Goal: Task Accomplishment & Management: Use online tool/utility

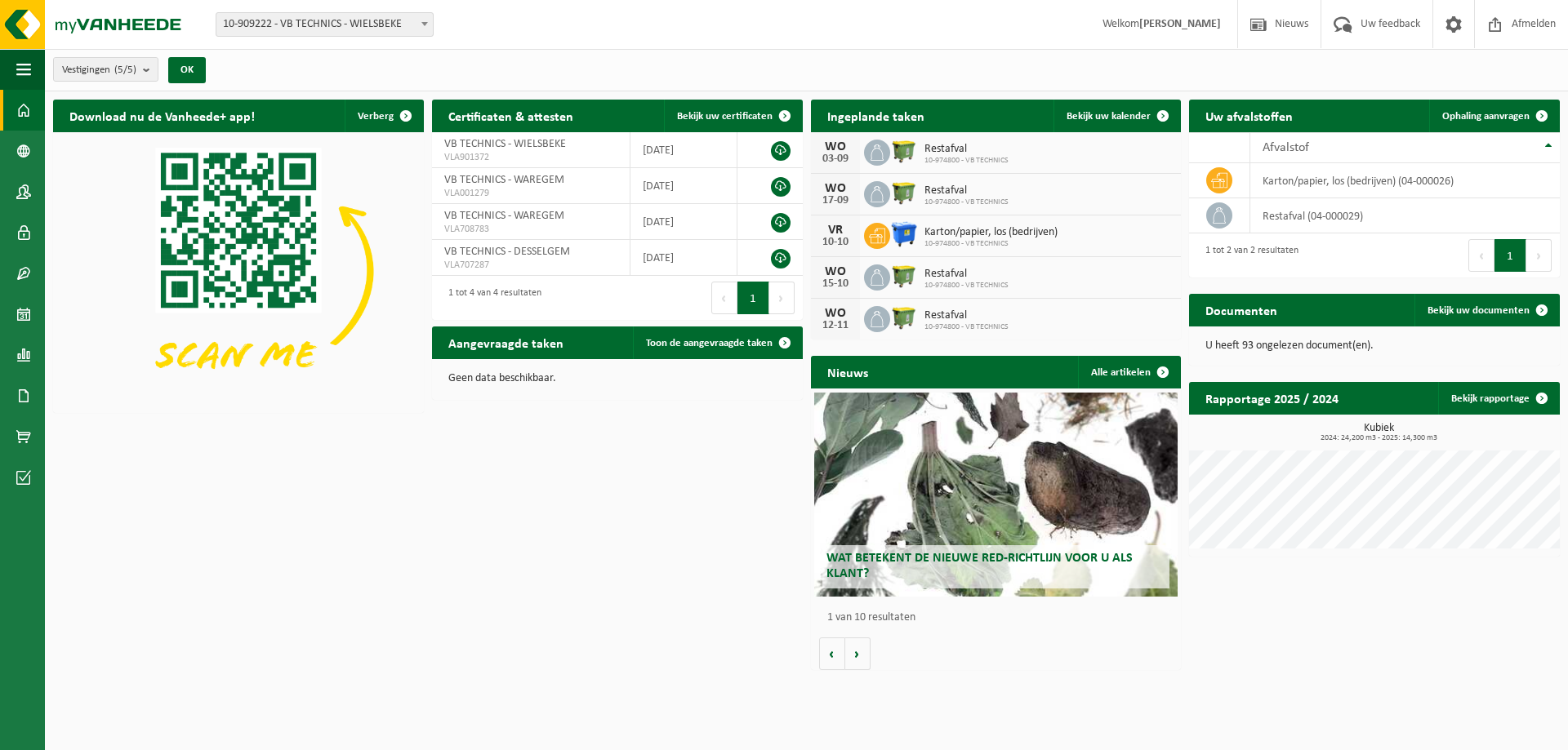
click at [955, 153] on span "Restafval" at bounding box center [966, 149] width 84 height 13
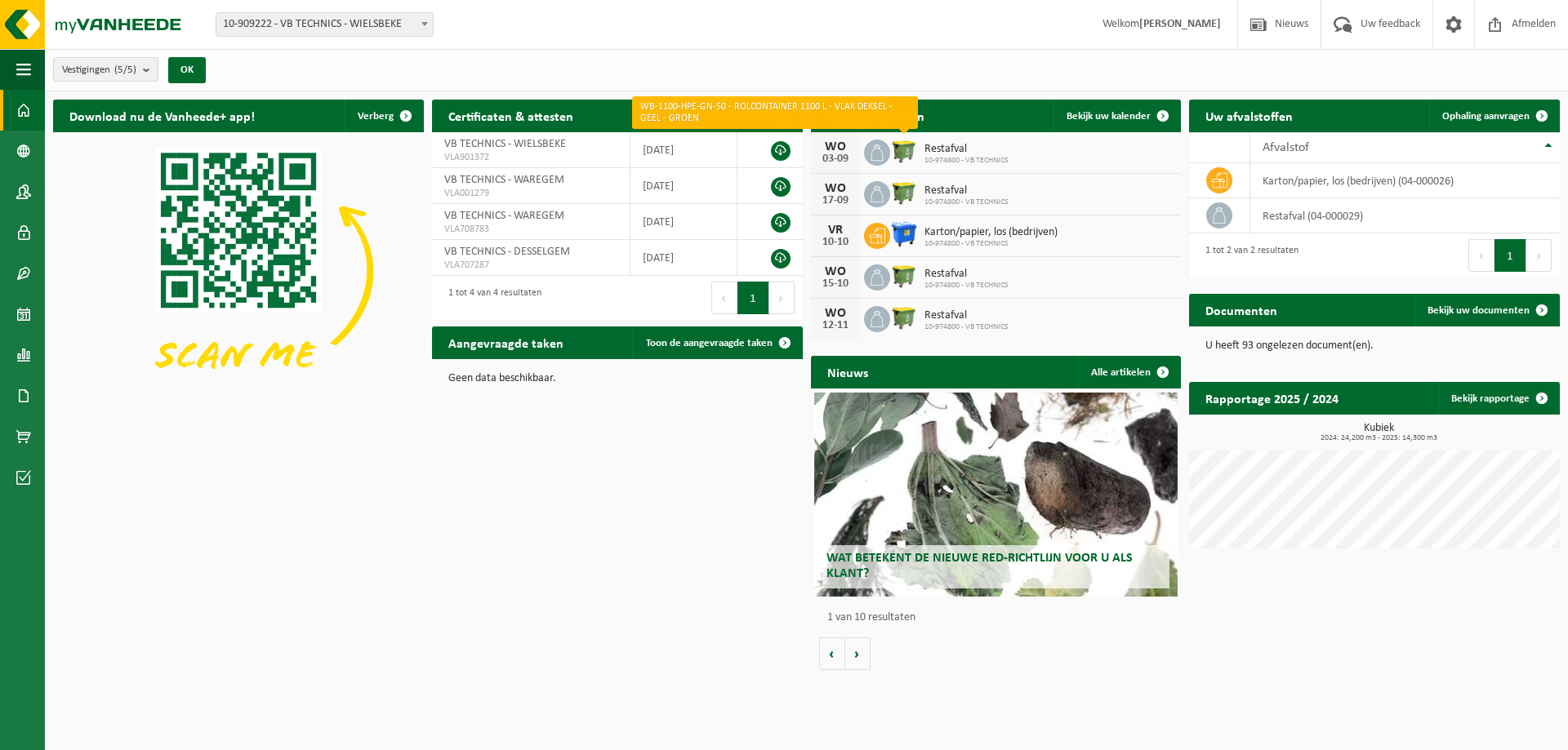
click at [903, 153] on img at bounding box center [904, 151] width 28 height 28
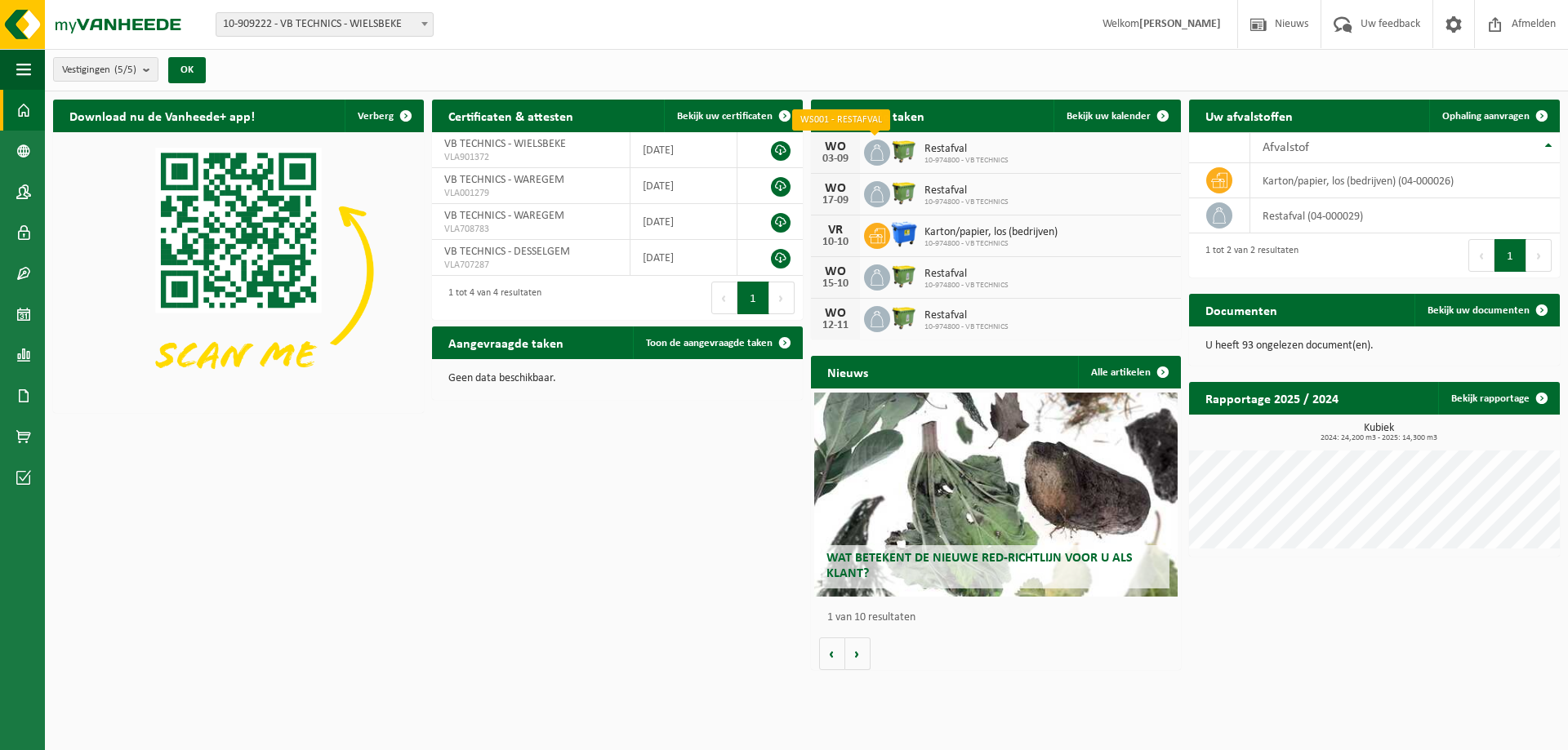
click at [870, 150] on icon at bounding box center [877, 153] width 16 height 16
click at [838, 150] on div "WO" at bounding box center [835, 146] width 33 height 13
click at [1113, 118] on span "Bekijk uw kalender" at bounding box center [1108, 116] width 84 height 11
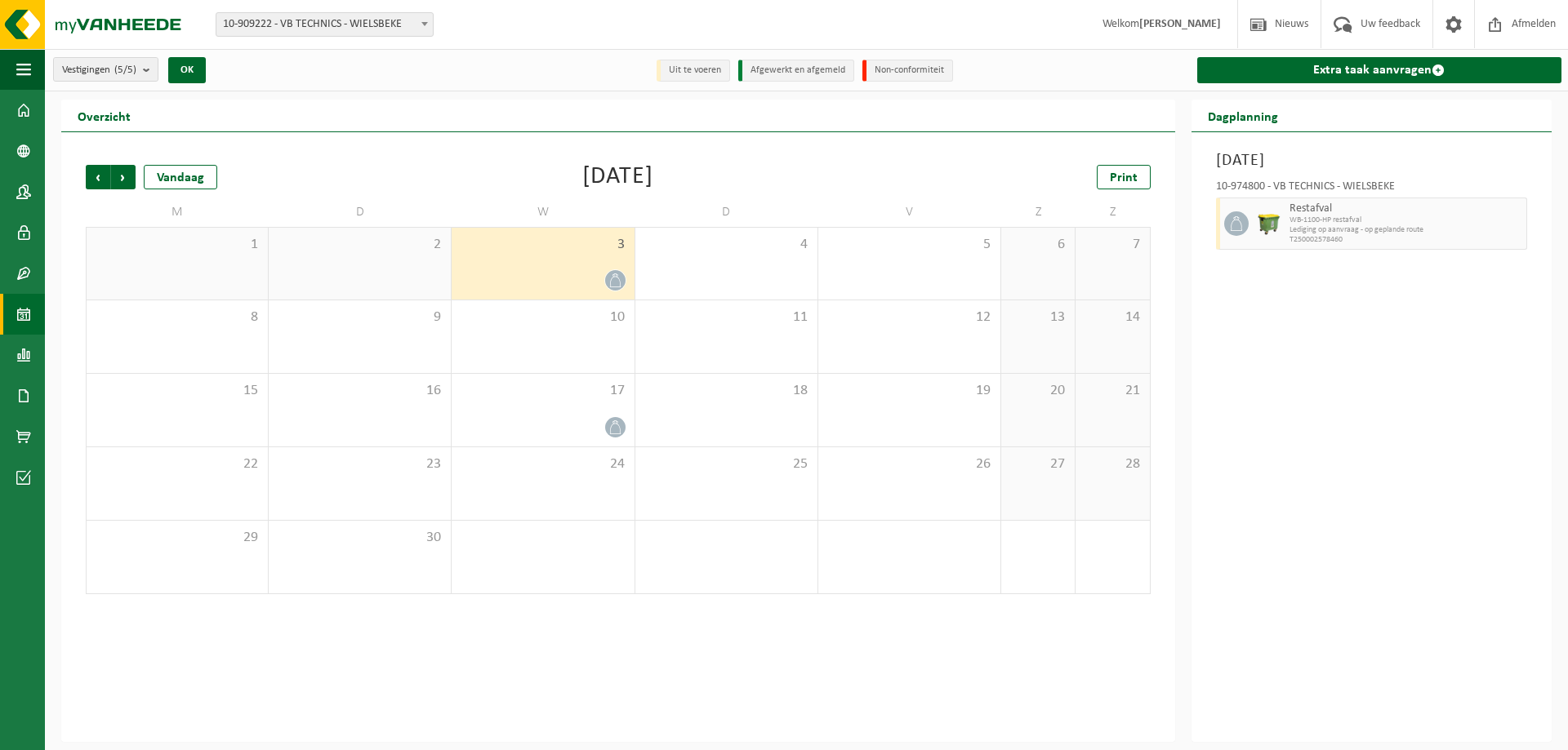
click at [618, 278] on icon at bounding box center [614, 280] width 11 height 14
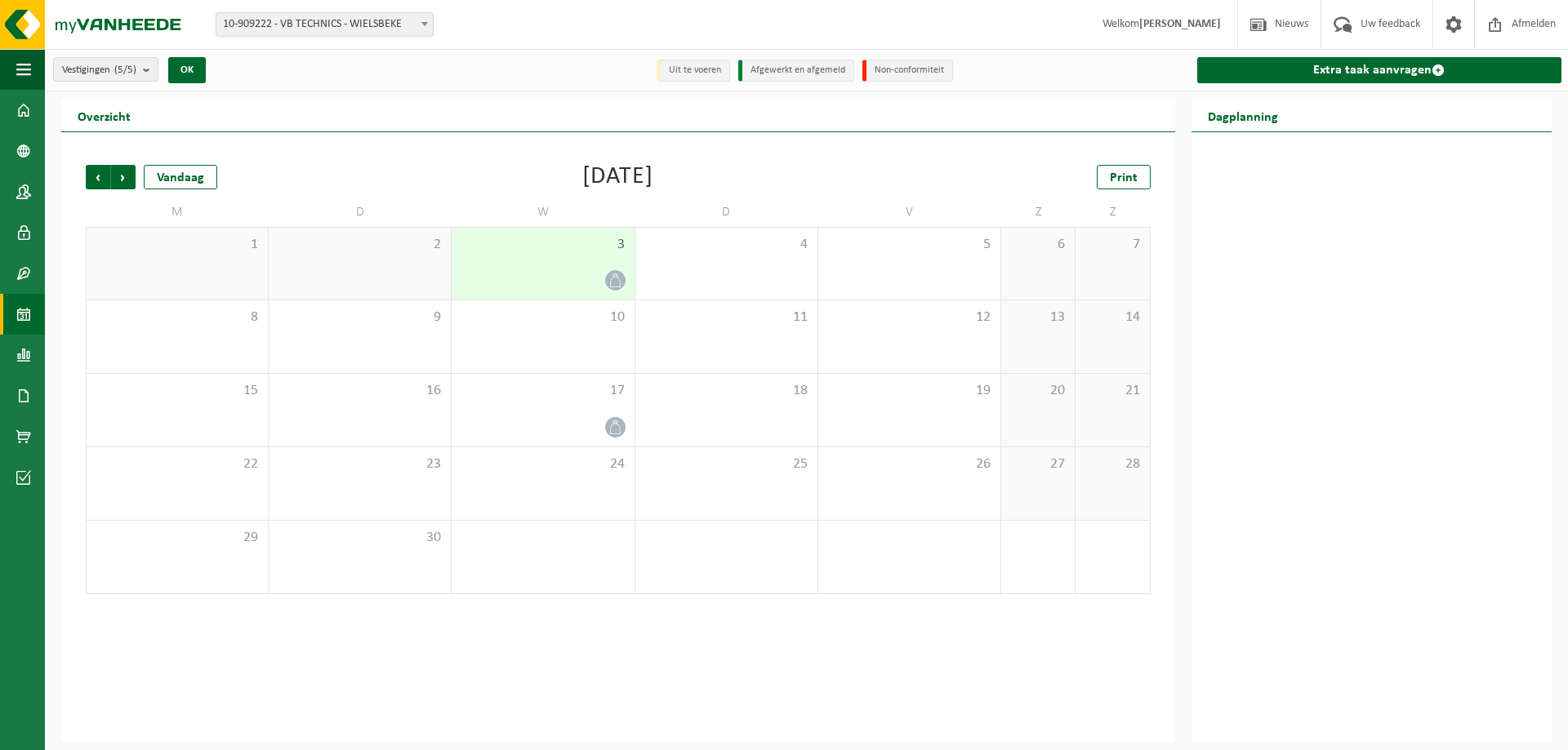
click at [618, 278] on icon at bounding box center [614, 280] width 11 height 14
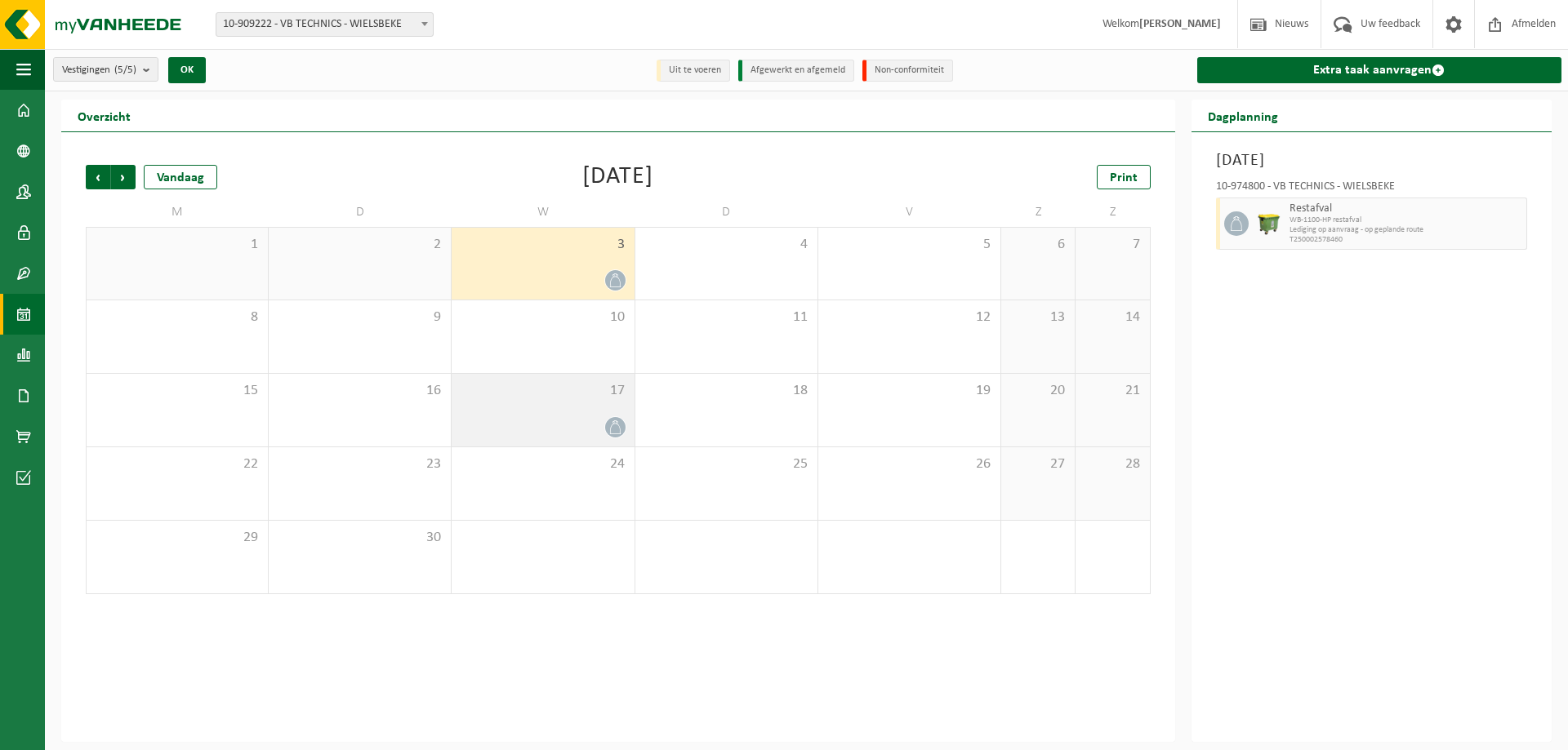
click at [576, 402] on div "17" at bounding box center [543, 410] width 182 height 72
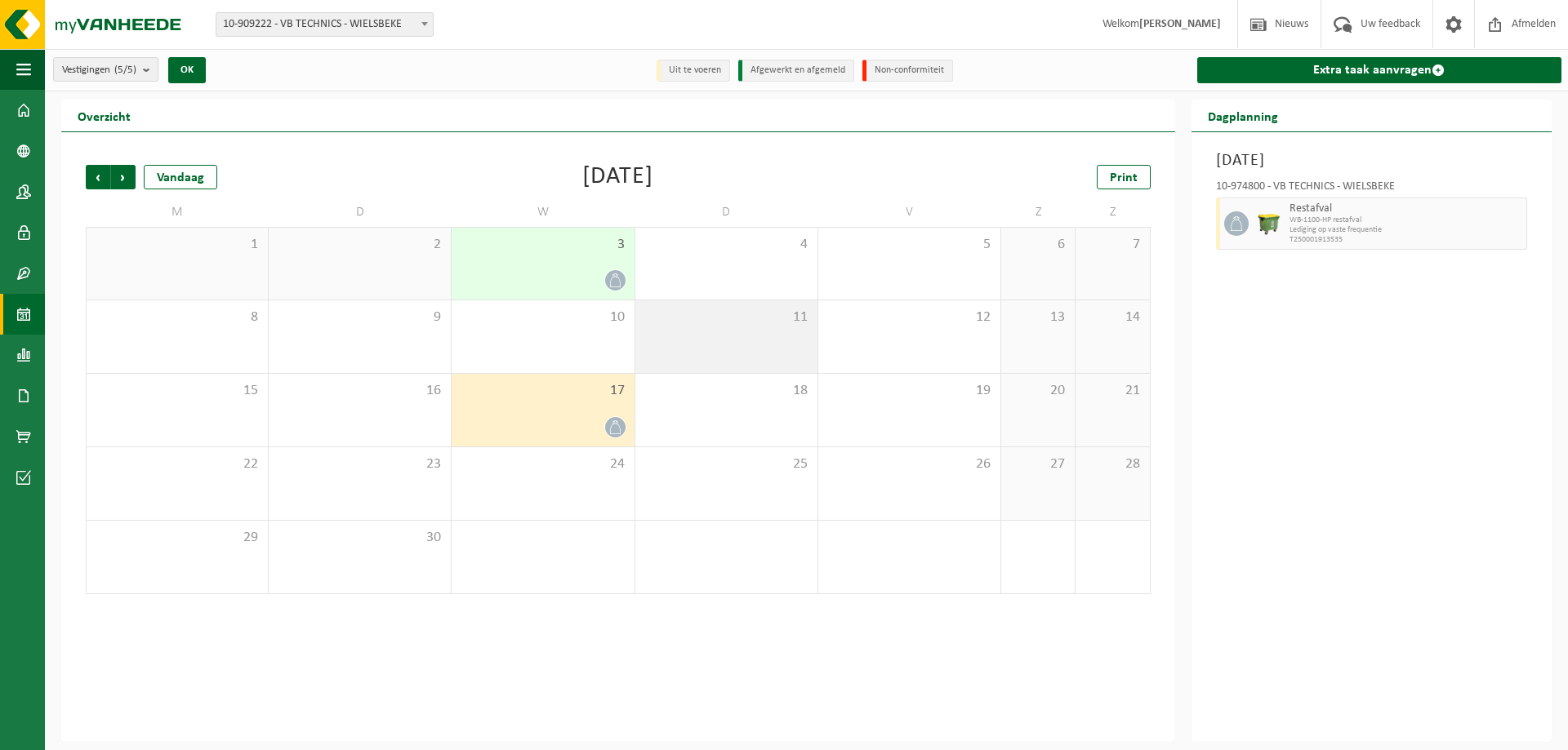
click at [731, 356] on div "11" at bounding box center [727, 337] width 182 height 72
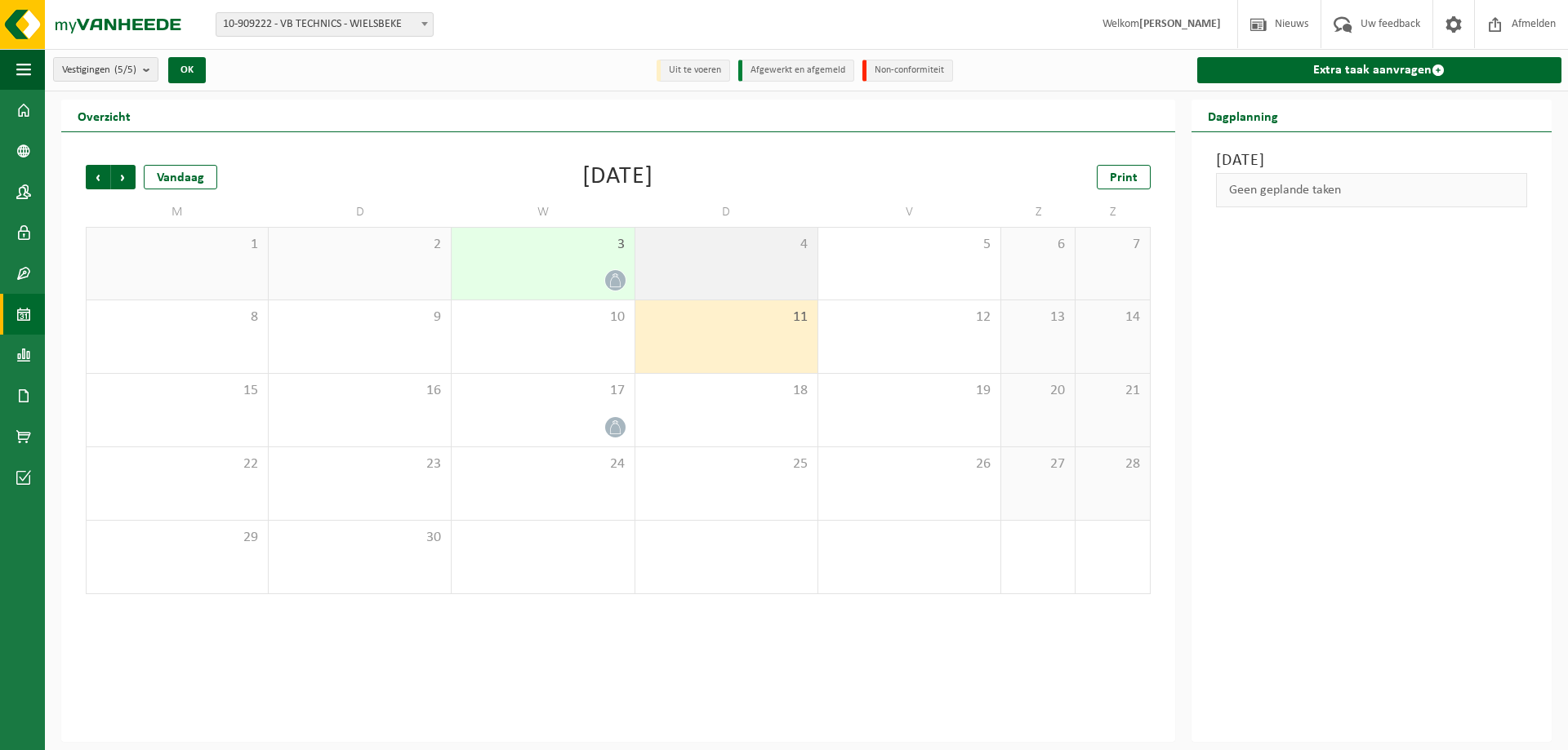
click at [730, 286] on div "4" at bounding box center [727, 263] width 182 height 71
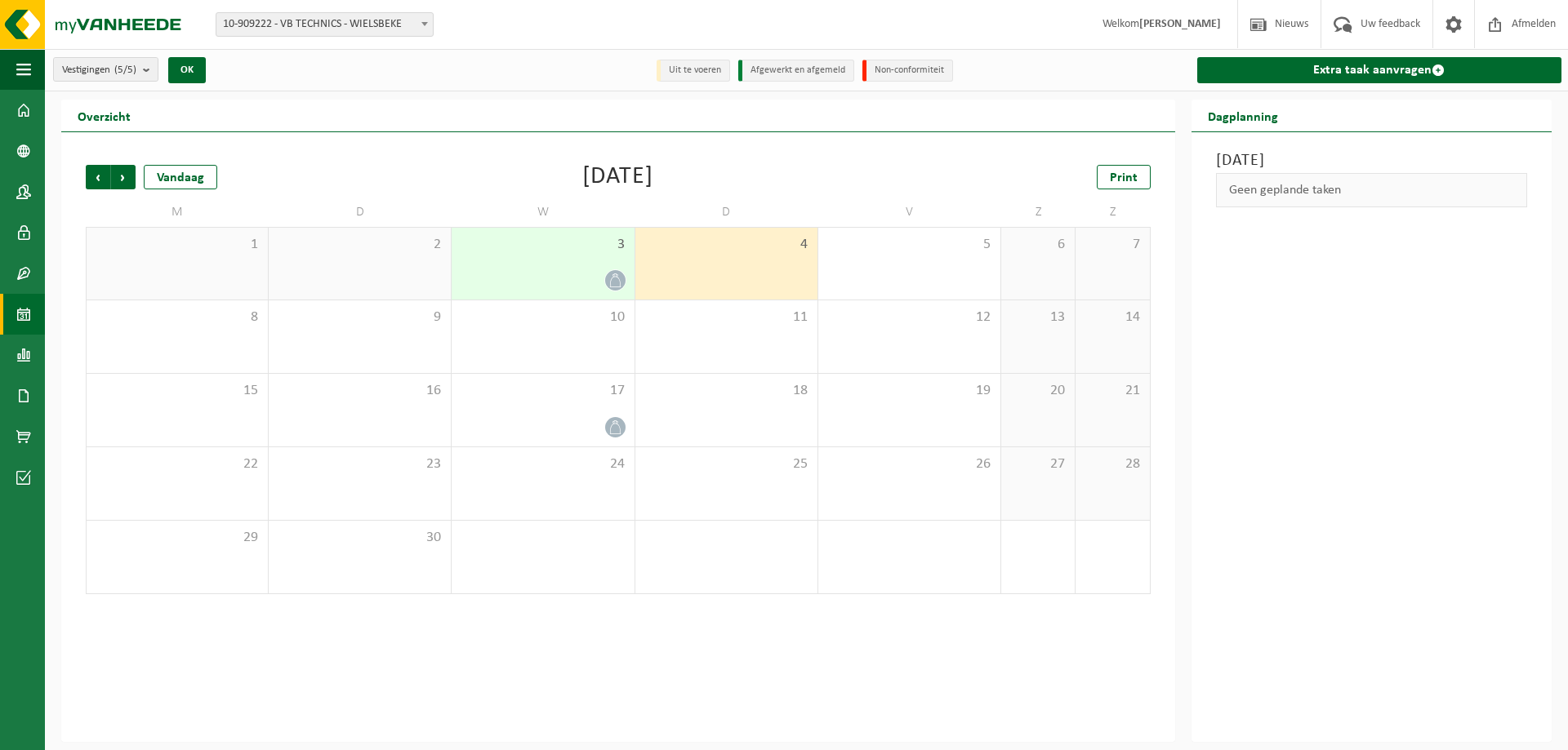
click at [579, 262] on div "3" at bounding box center [543, 263] width 182 height 71
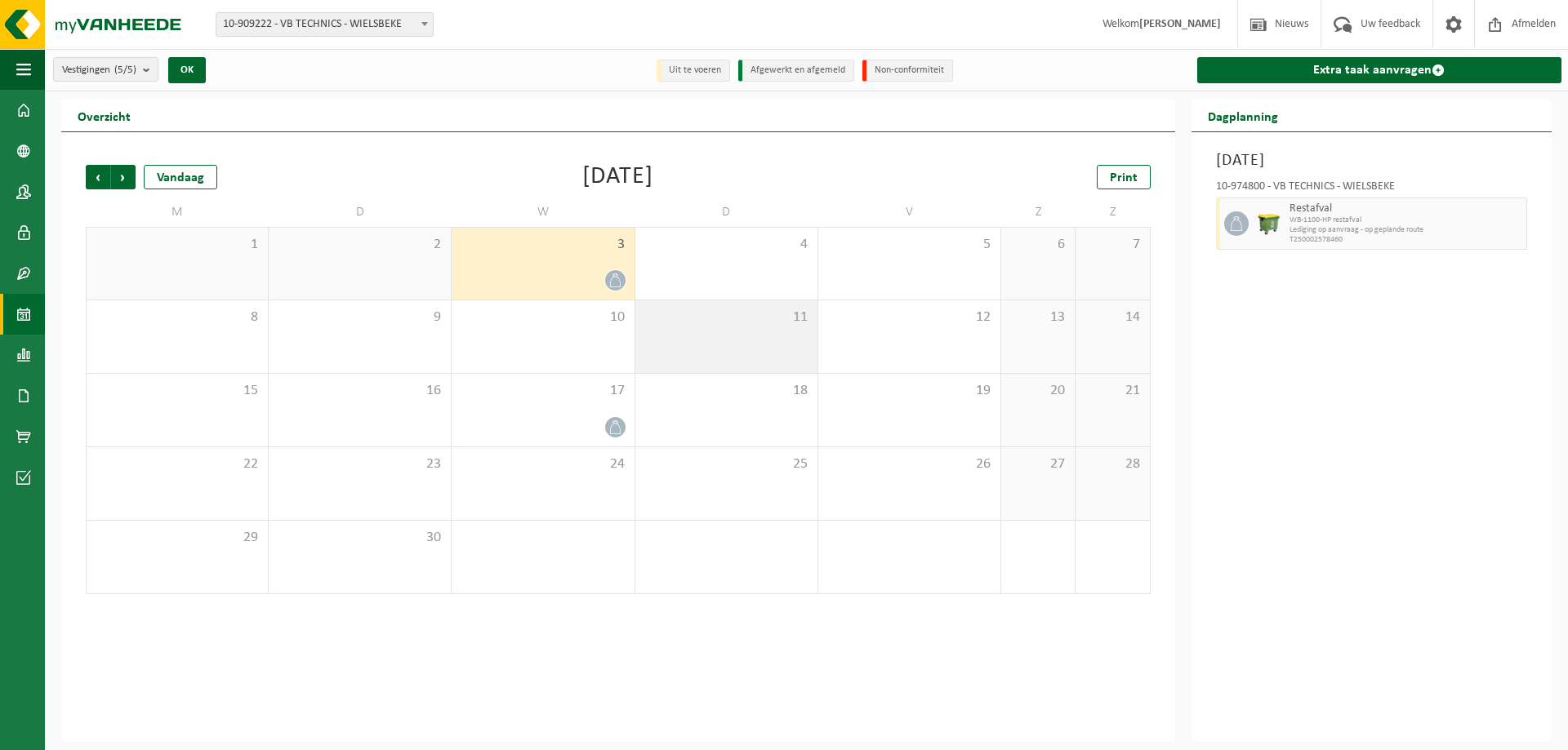
click at [735, 307] on div "11" at bounding box center [727, 337] width 182 height 72
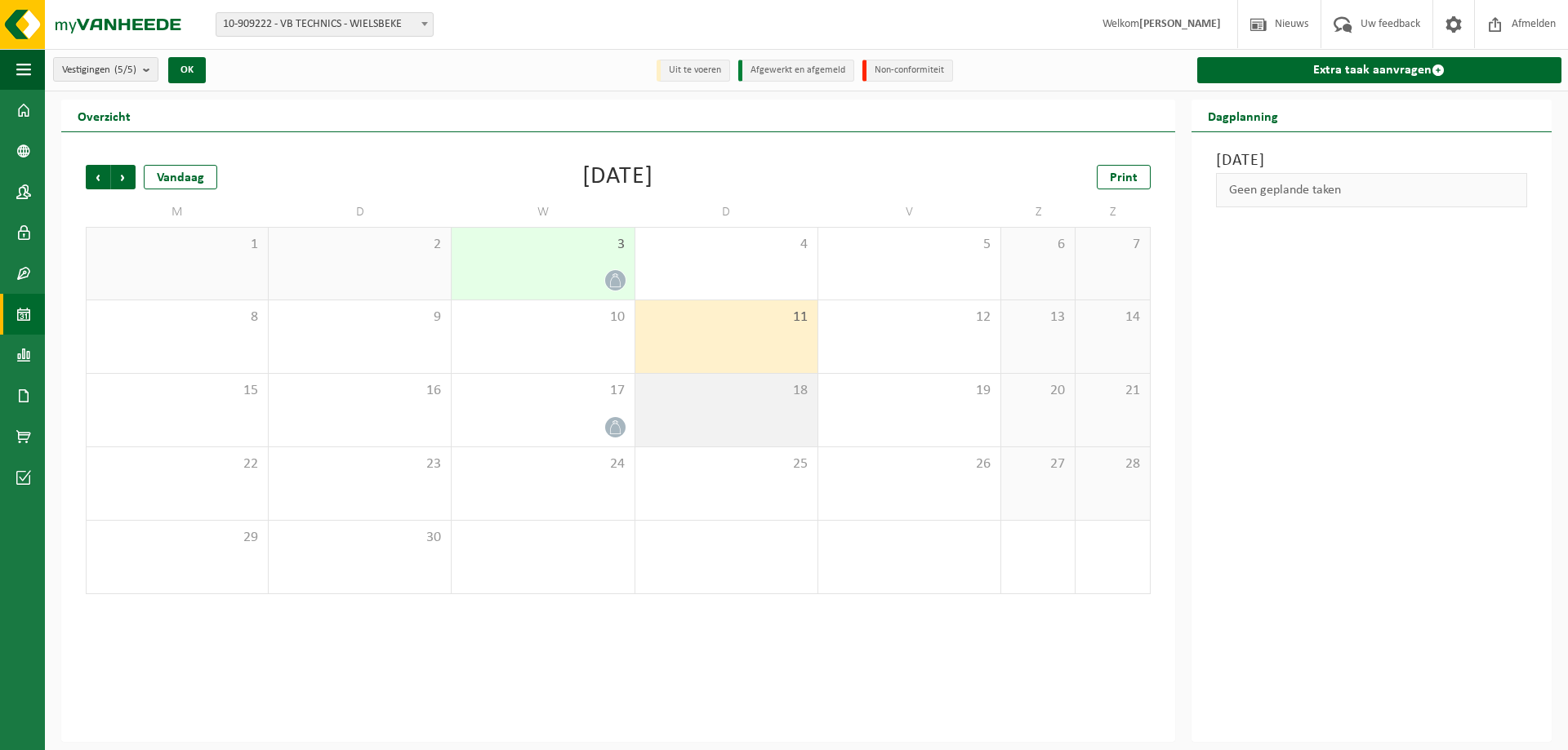
click at [743, 404] on div "18" at bounding box center [727, 410] width 182 height 72
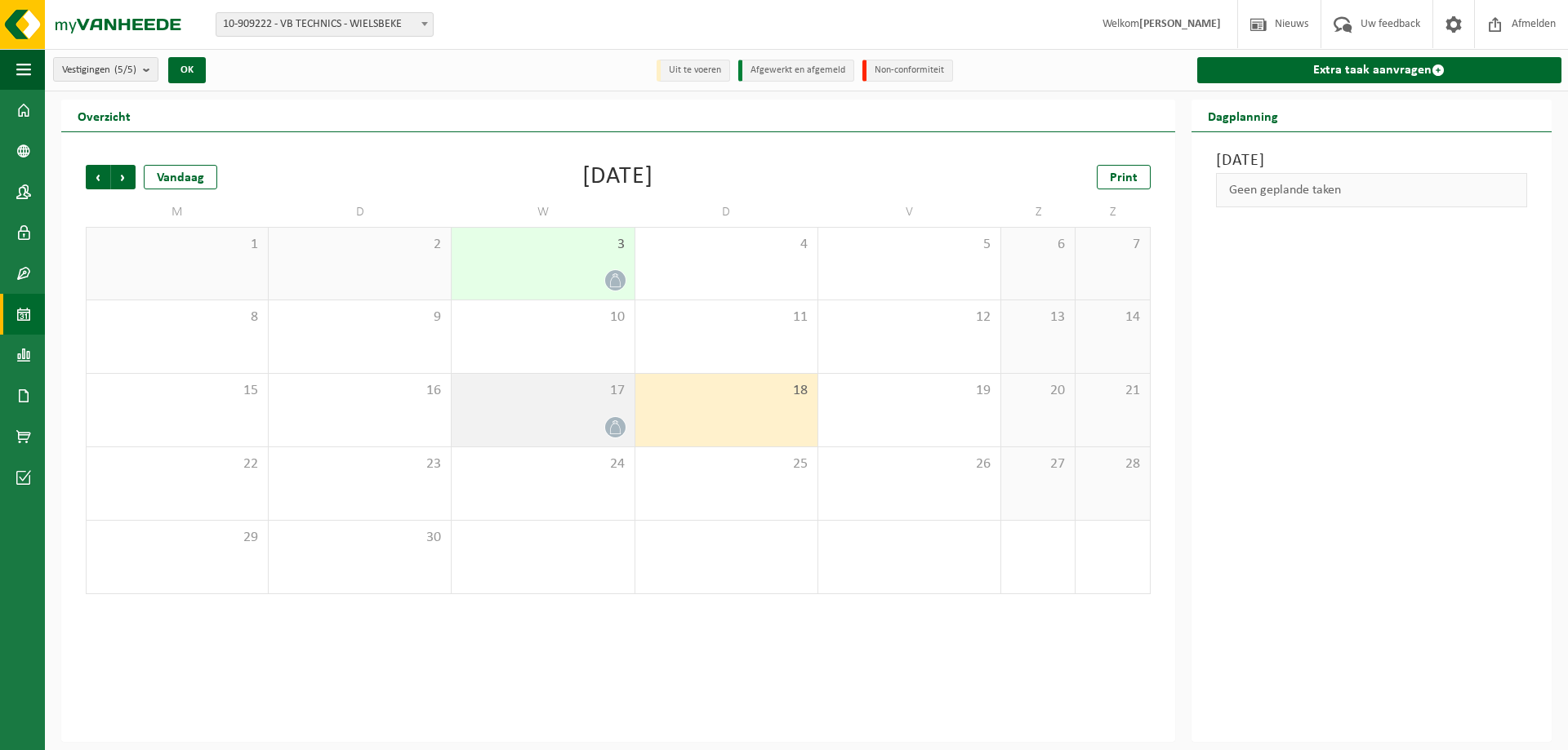
click at [570, 396] on span "17" at bounding box center [543, 391] width 166 height 18
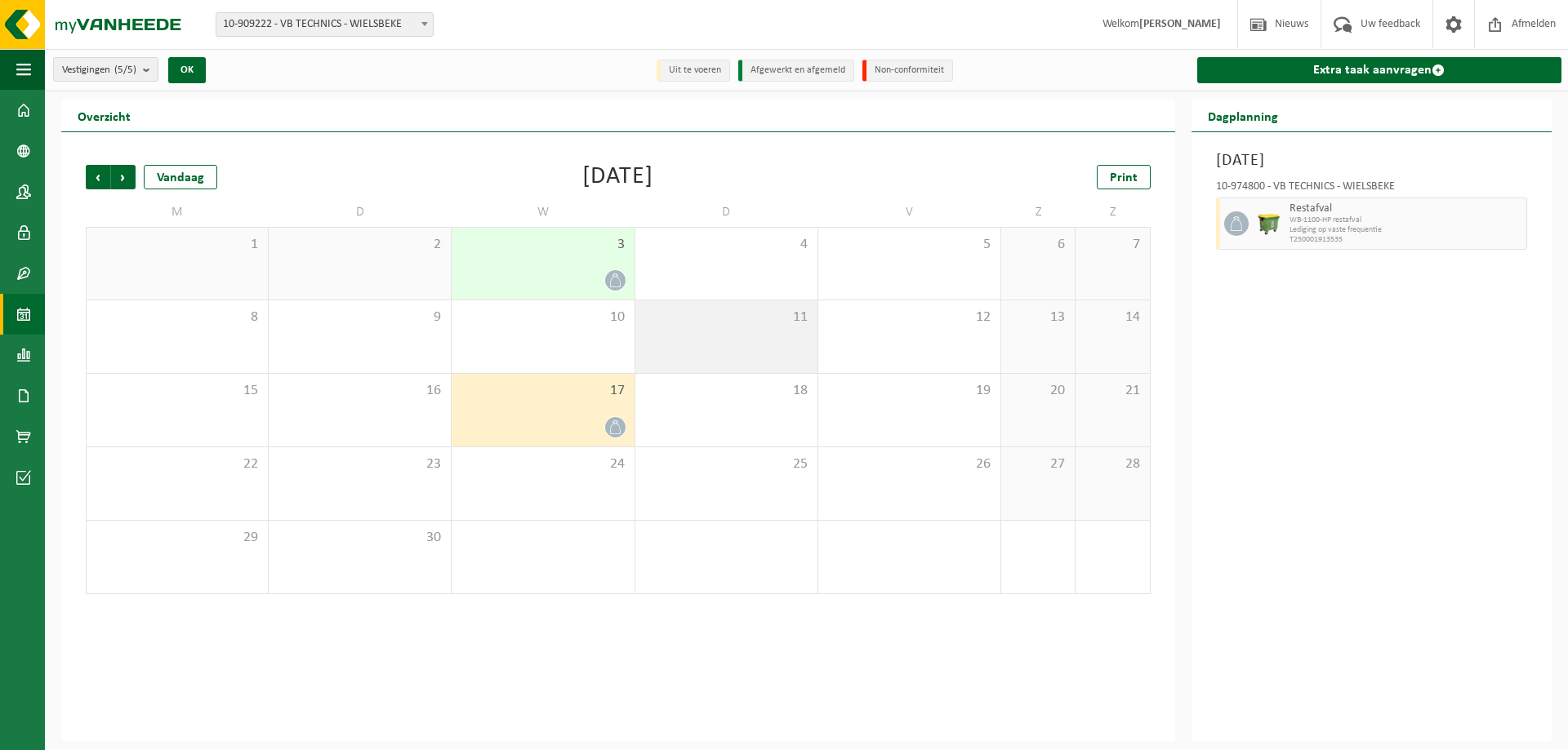
click at [679, 325] on span "11" at bounding box center [727, 318] width 166 height 18
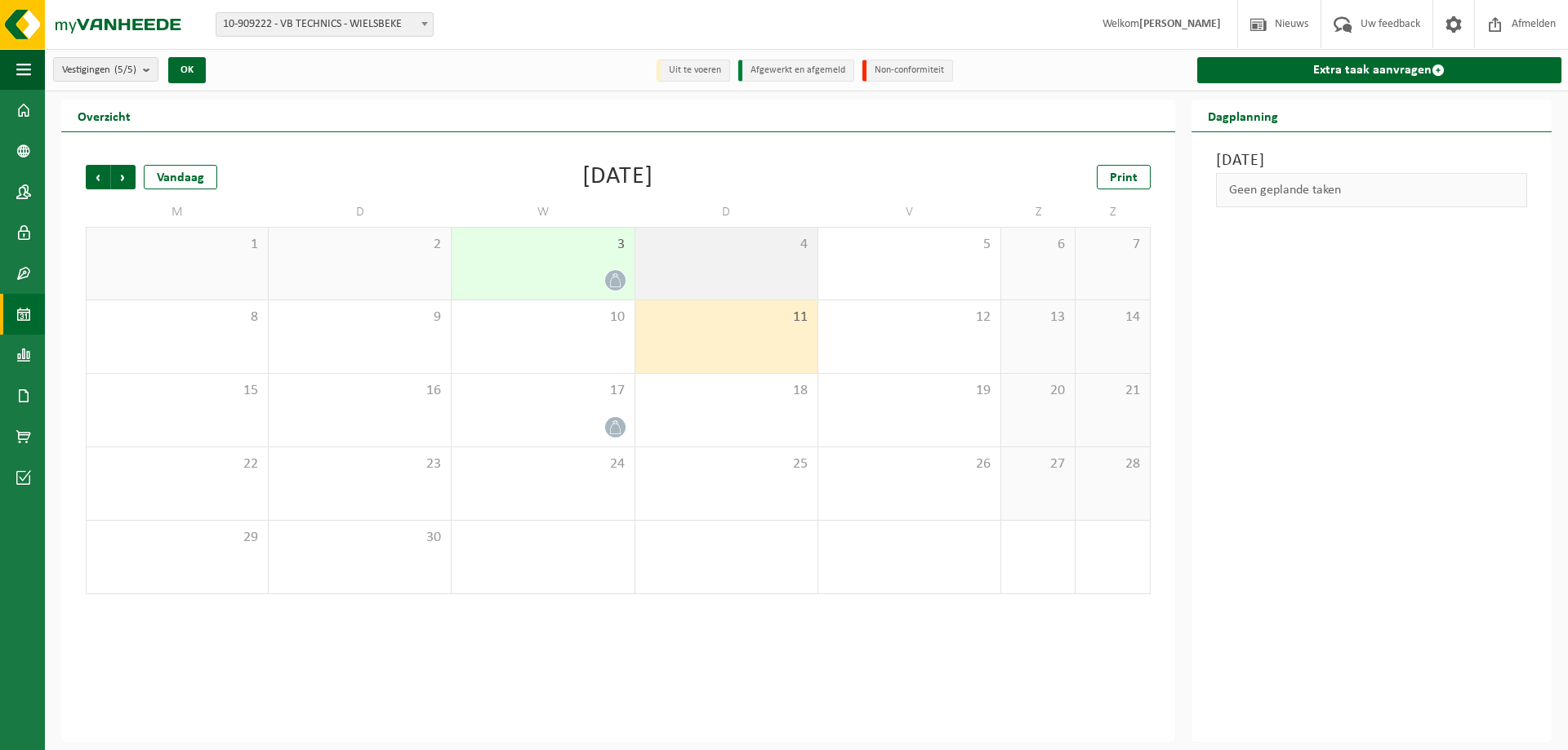
click at [703, 254] on div "4" at bounding box center [727, 263] width 182 height 71
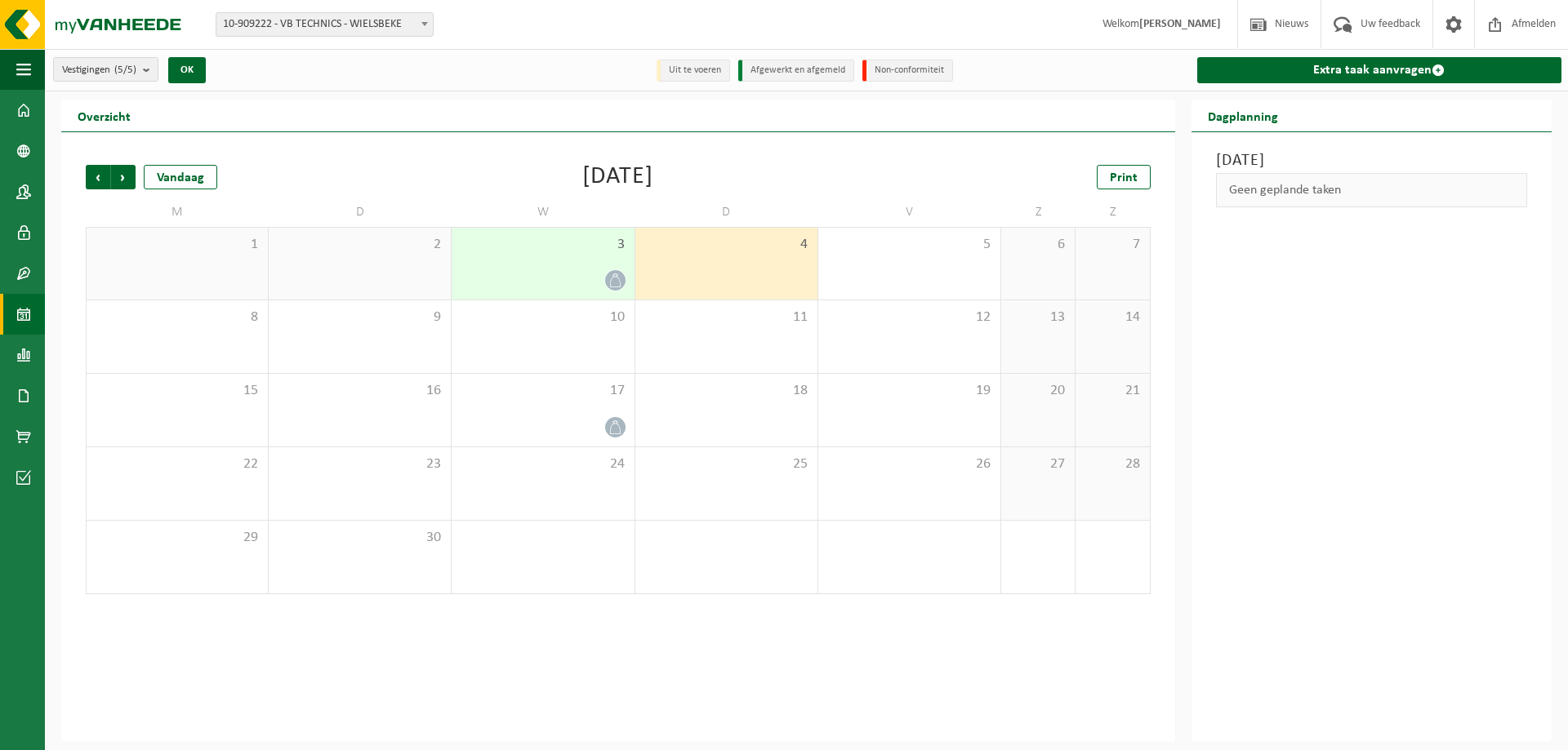
click at [551, 257] on div "3" at bounding box center [543, 263] width 182 height 71
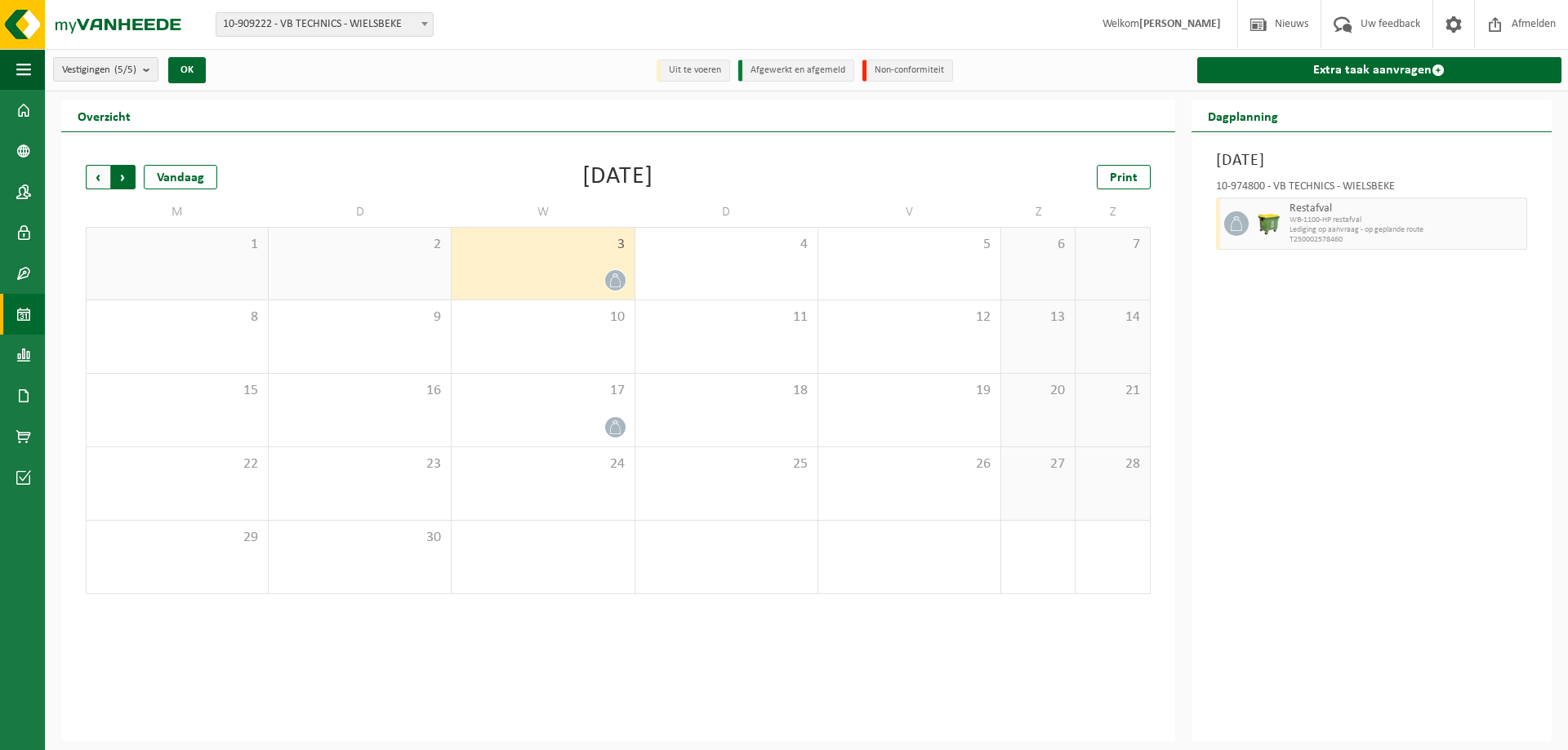
click at [93, 179] on span "Vorige" at bounding box center [97, 177] width 24 height 24
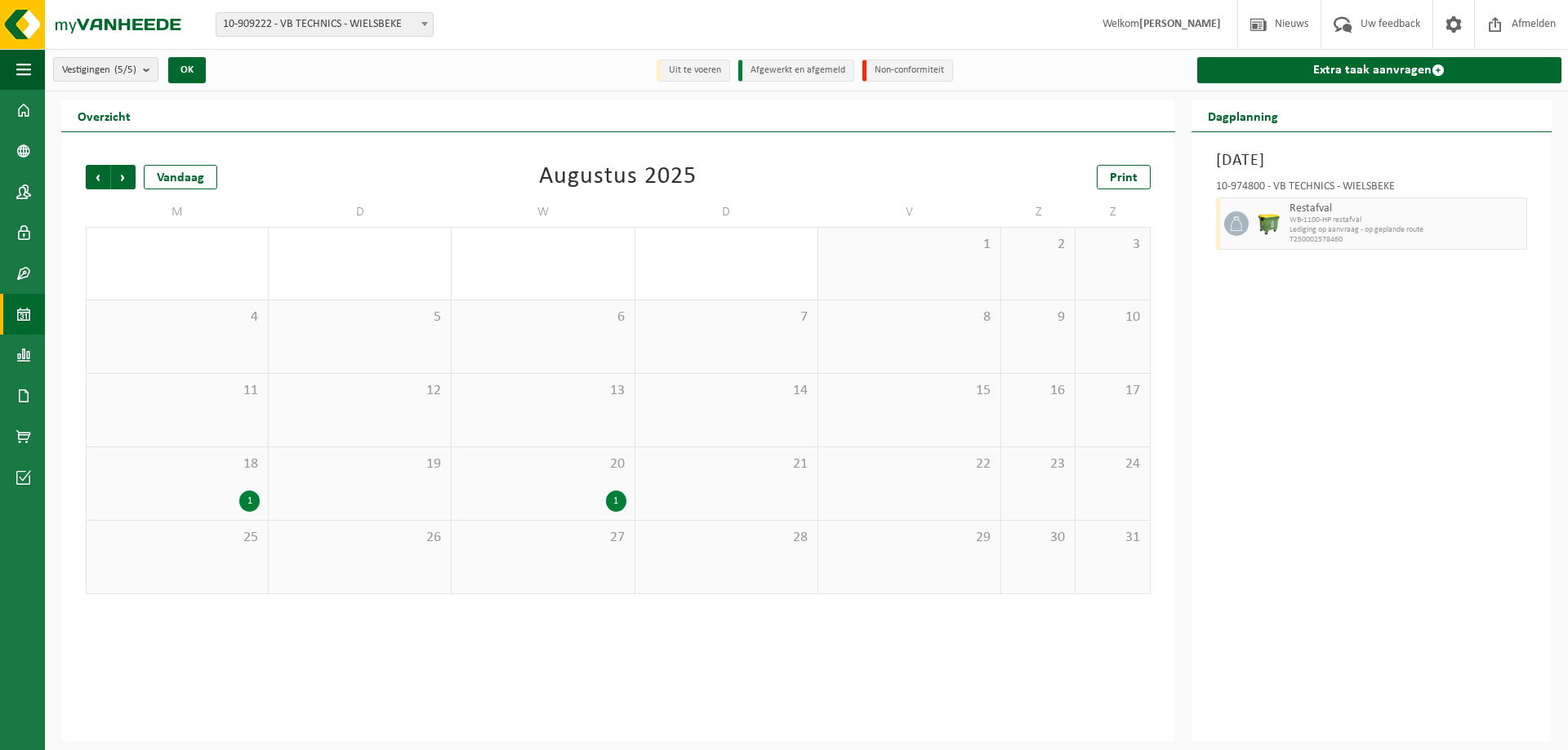
click at [530, 479] on div "20 1" at bounding box center [543, 483] width 182 height 72
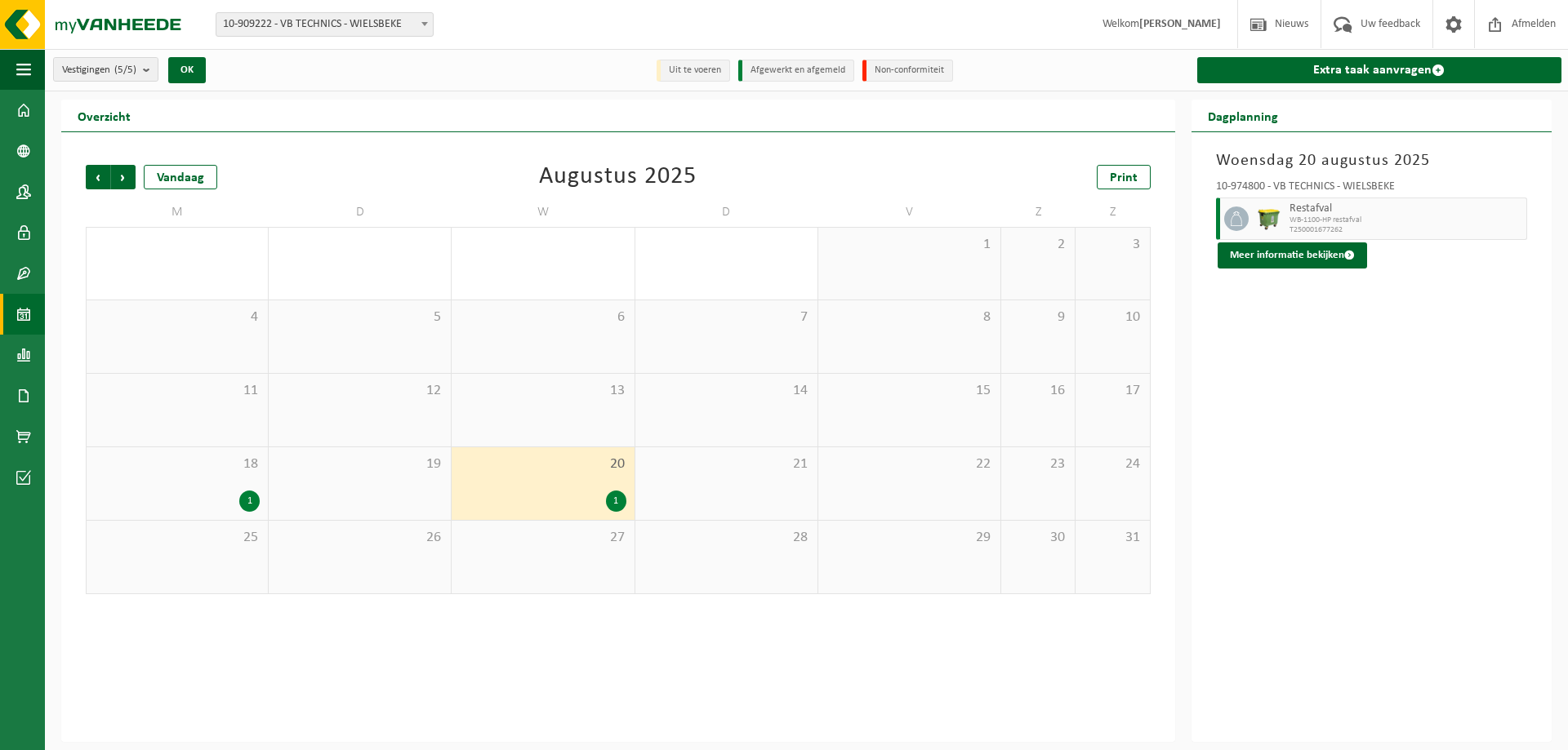
click at [814, 454] on div "21" at bounding box center [727, 483] width 182 height 72
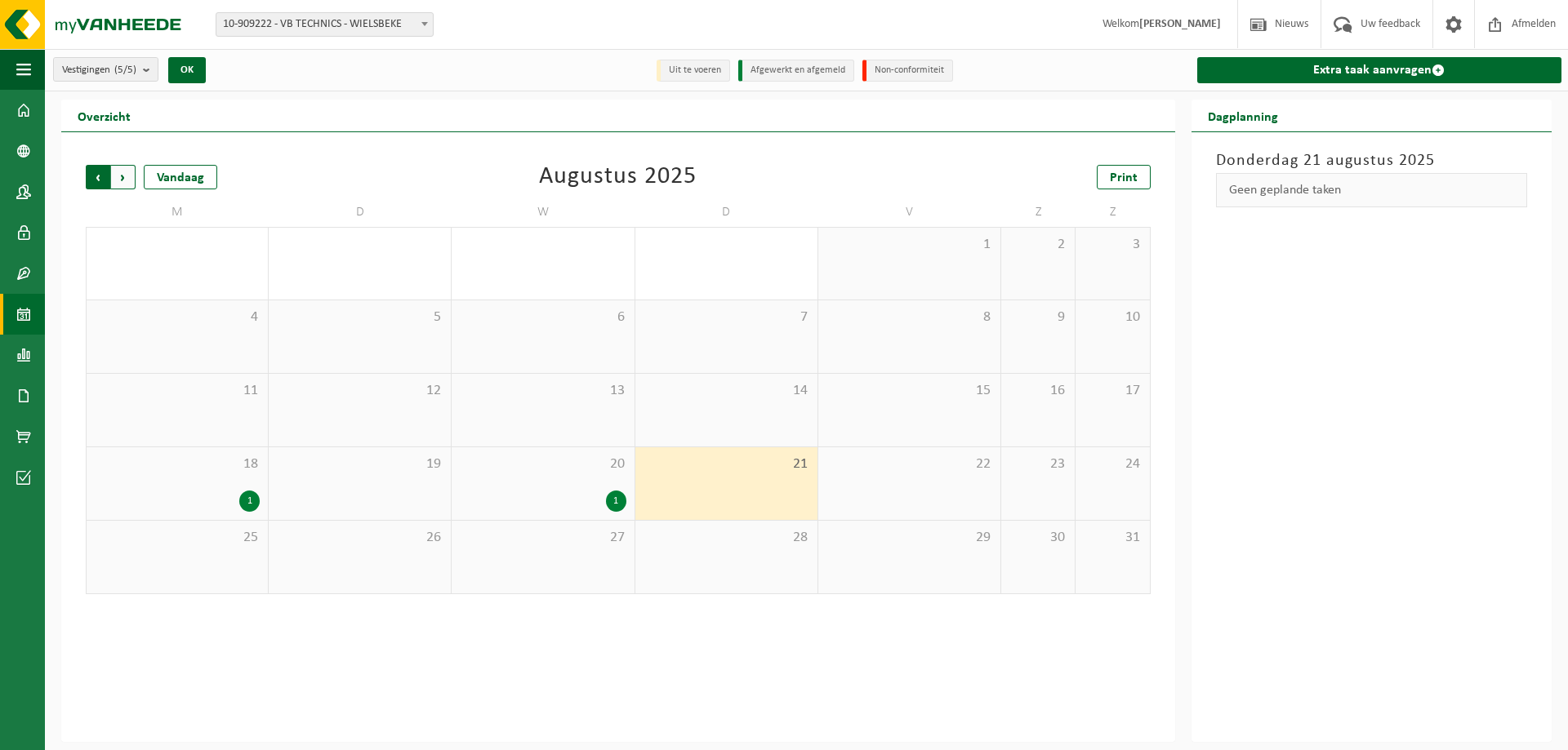
click at [117, 182] on span "Volgende" at bounding box center [122, 177] width 24 height 24
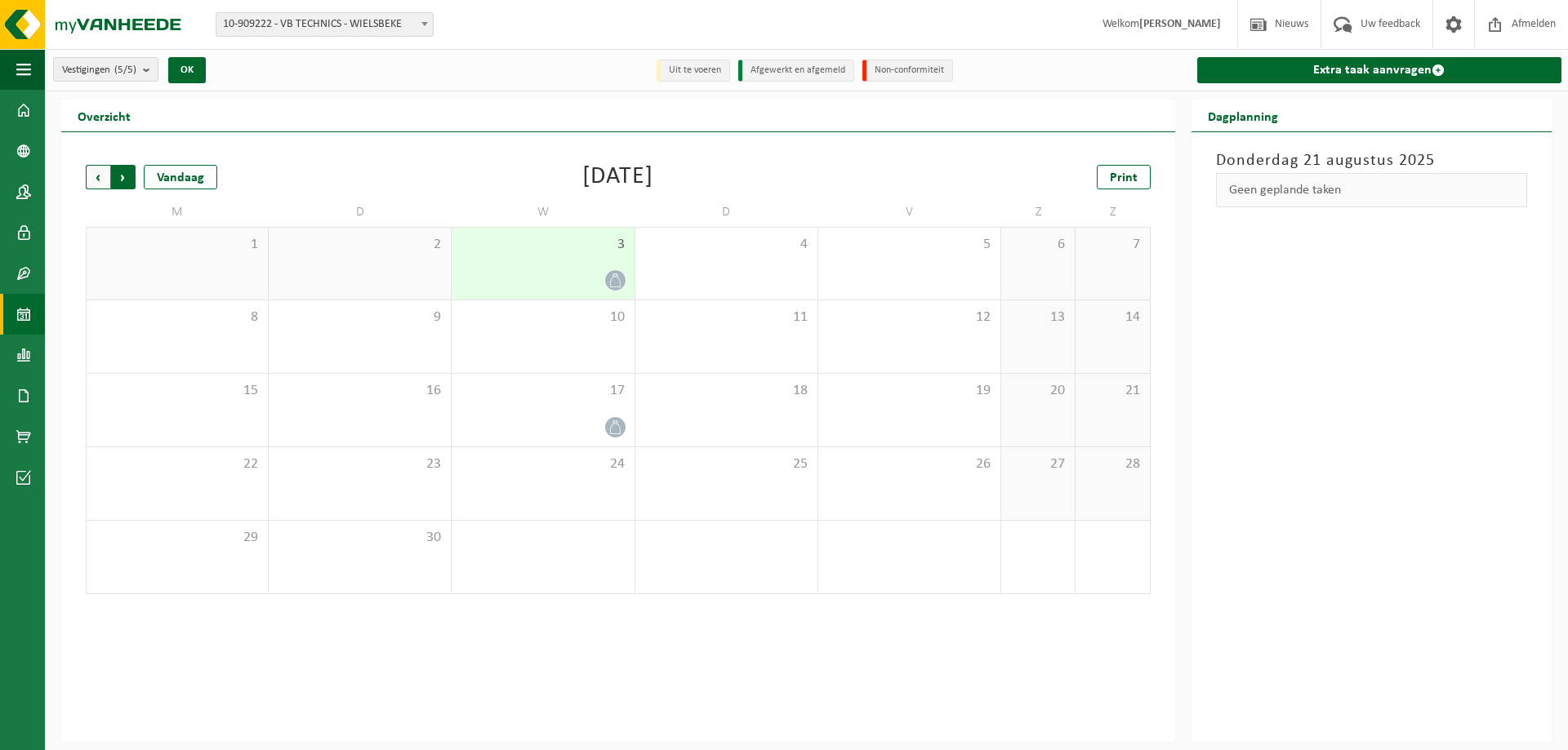
click at [103, 183] on span "Vorige" at bounding box center [97, 177] width 24 height 24
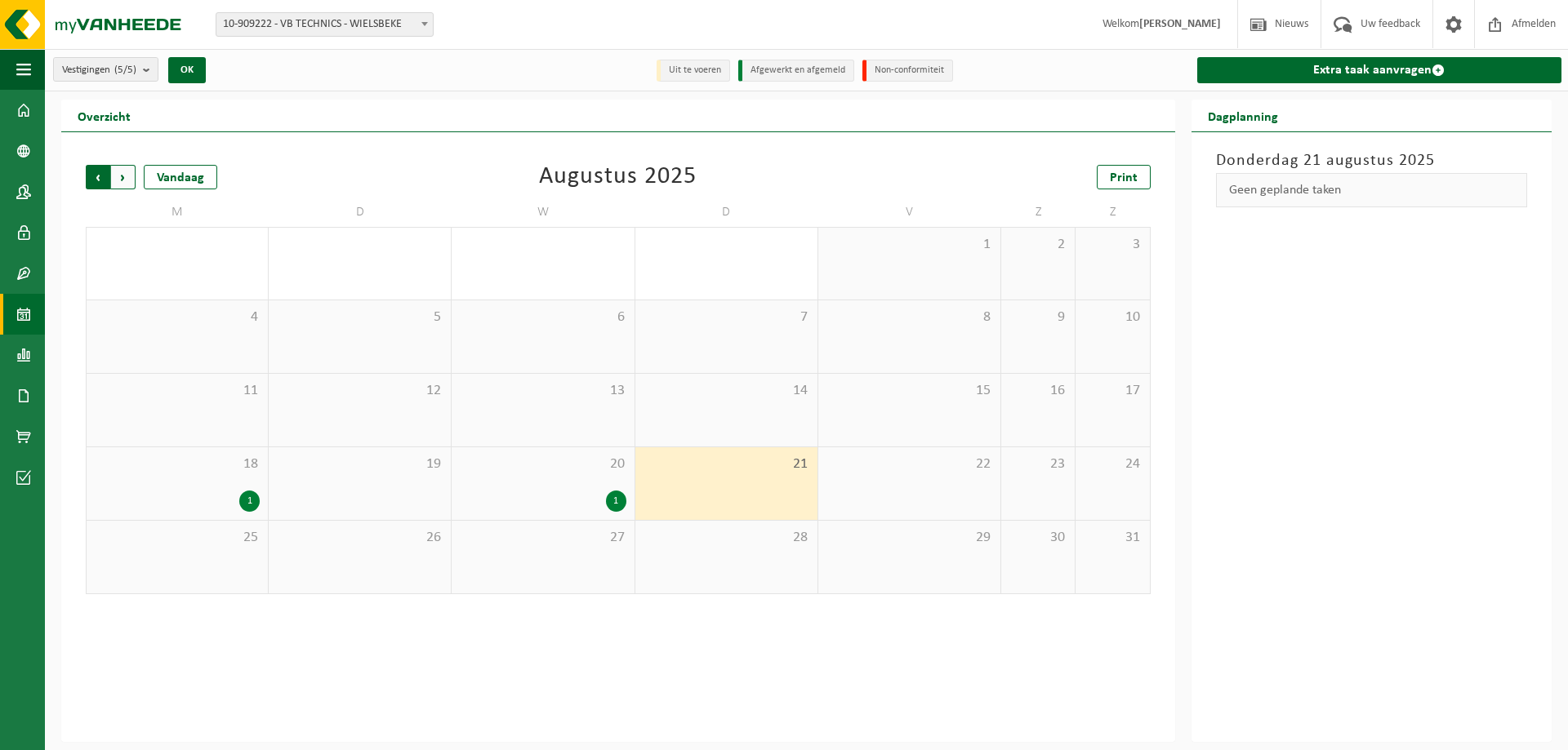
click at [130, 174] on span "Volgende" at bounding box center [122, 177] width 24 height 24
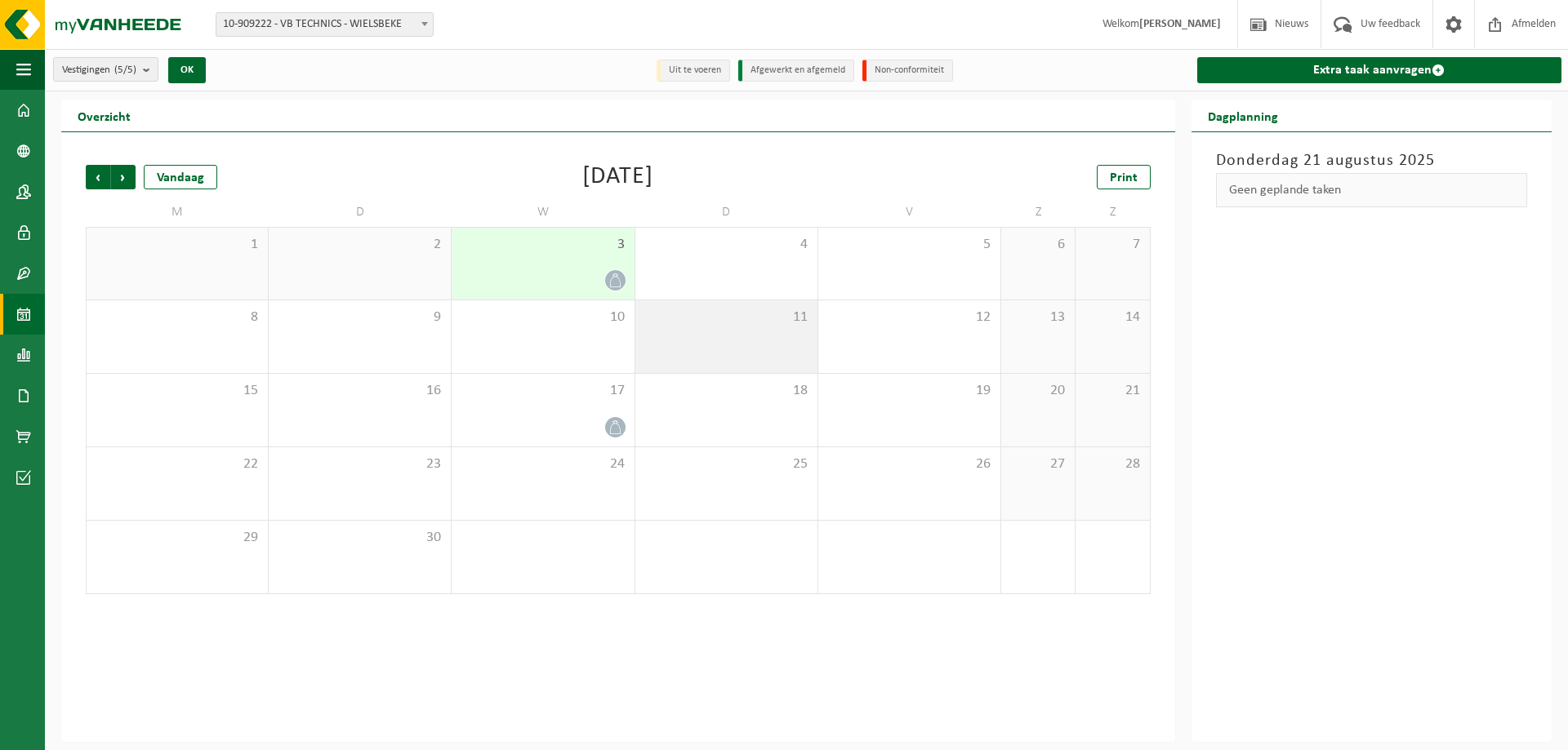
click at [782, 329] on div "11" at bounding box center [727, 337] width 182 height 72
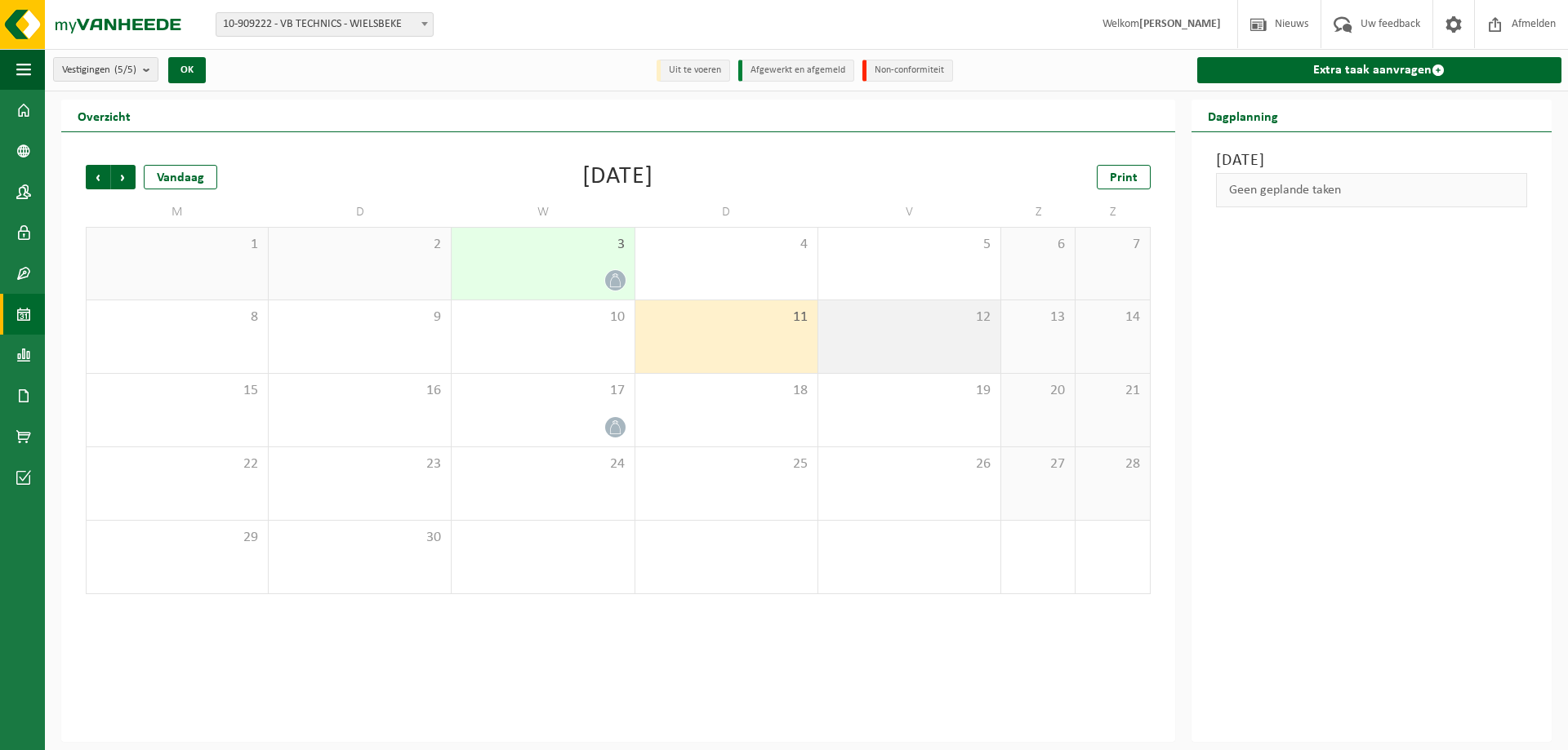
click at [942, 304] on div "12" at bounding box center [909, 337] width 182 height 72
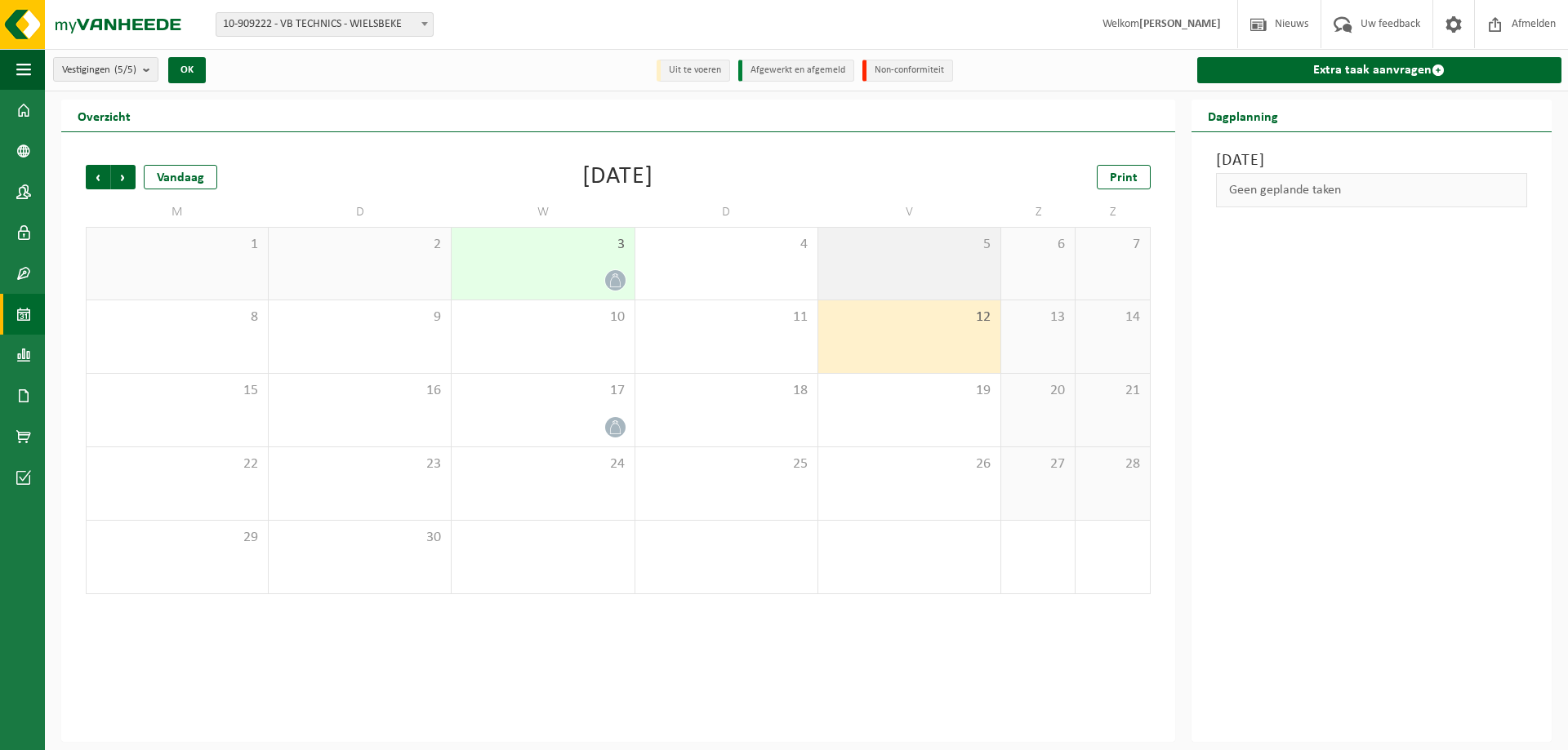
click at [917, 271] on div "5" at bounding box center [909, 263] width 182 height 71
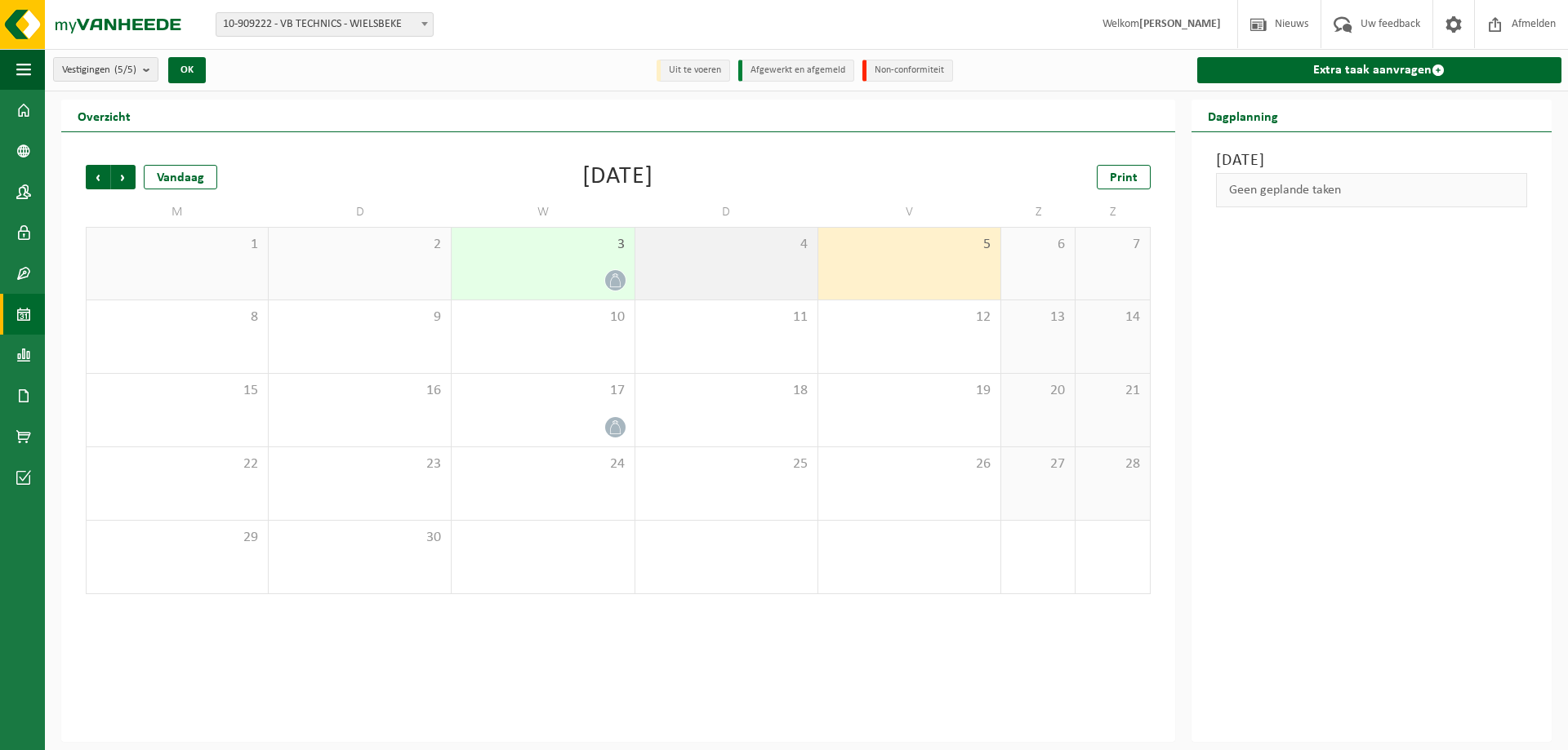
click at [718, 283] on div "4" at bounding box center [727, 263] width 182 height 71
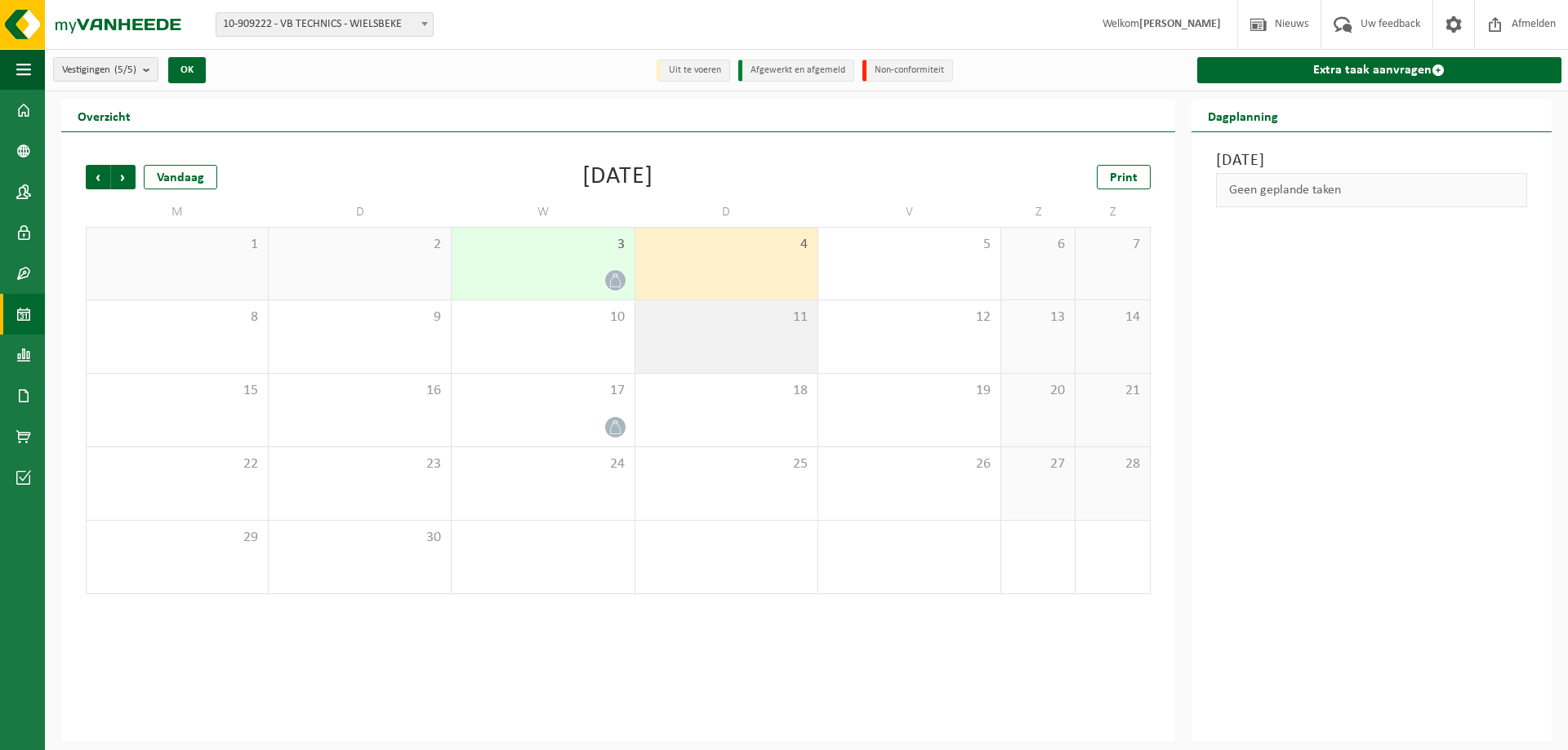
click at [699, 329] on div "11" at bounding box center [727, 337] width 182 height 72
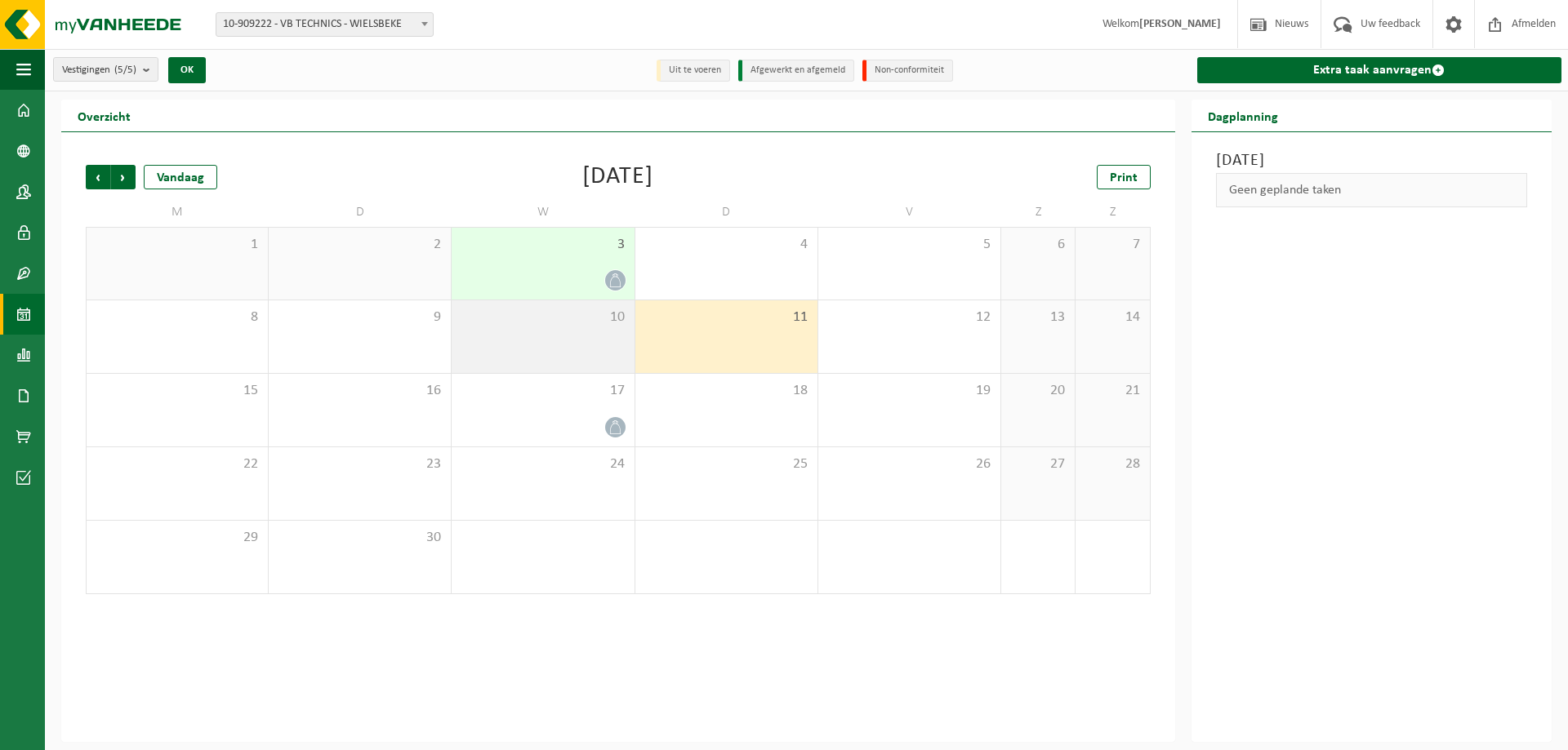
click at [536, 310] on span "10" at bounding box center [543, 318] width 166 height 18
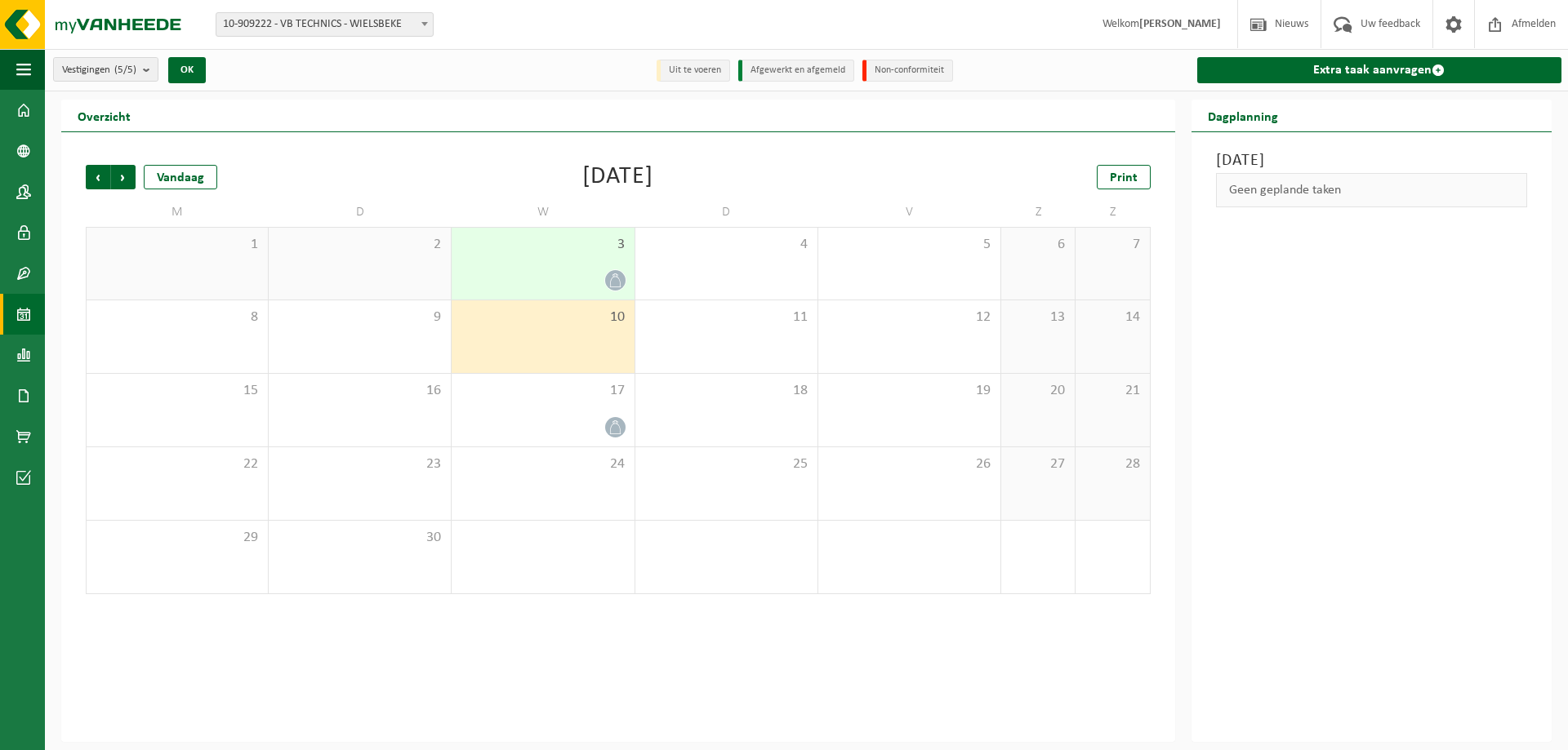
click at [529, 271] on div at bounding box center [543, 280] width 166 height 22
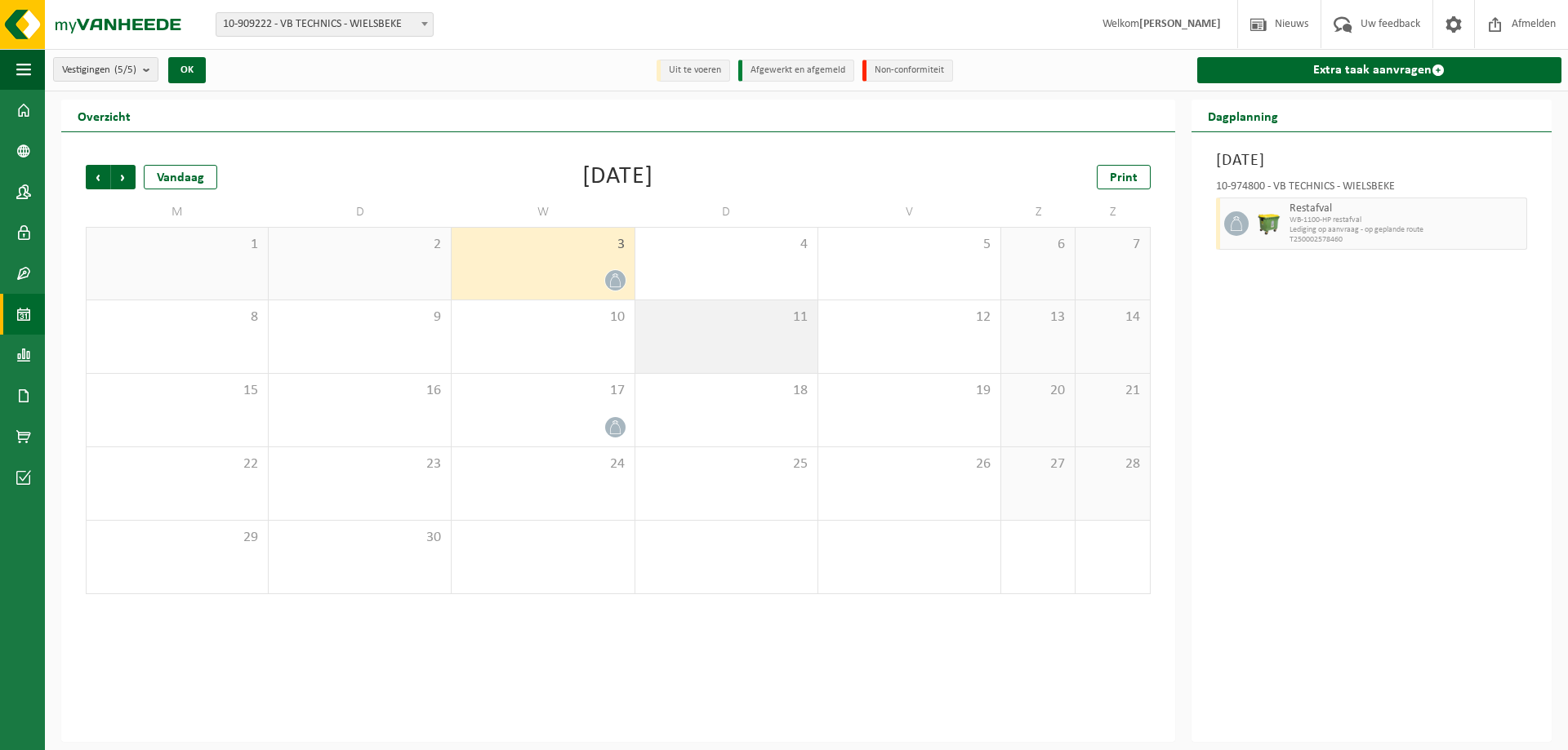
click at [800, 351] on div "11" at bounding box center [727, 337] width 182 height 72
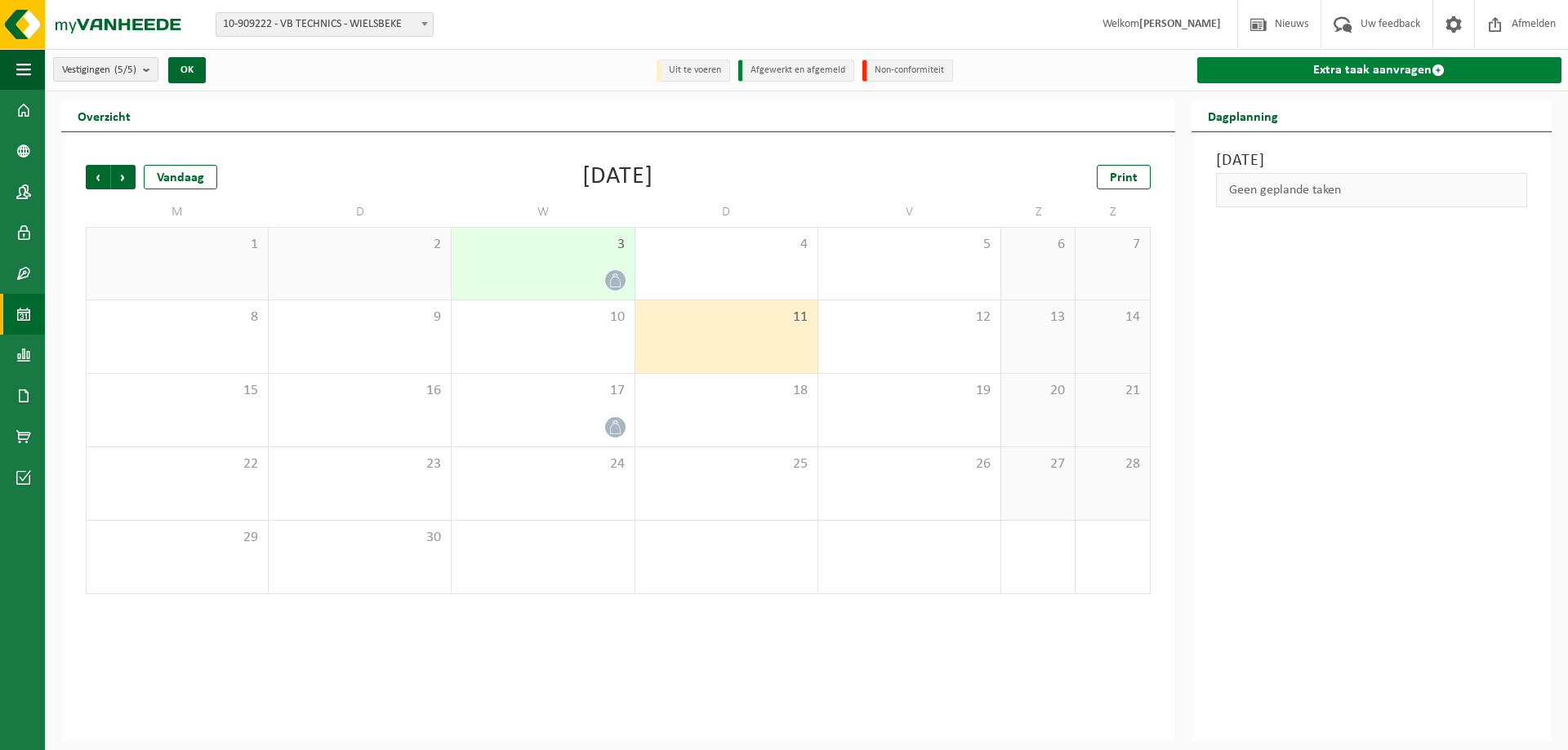
click at [1397, 74] on link "Extra taak aanvragen" at bounding box center [1380, 70] width 364 height 26
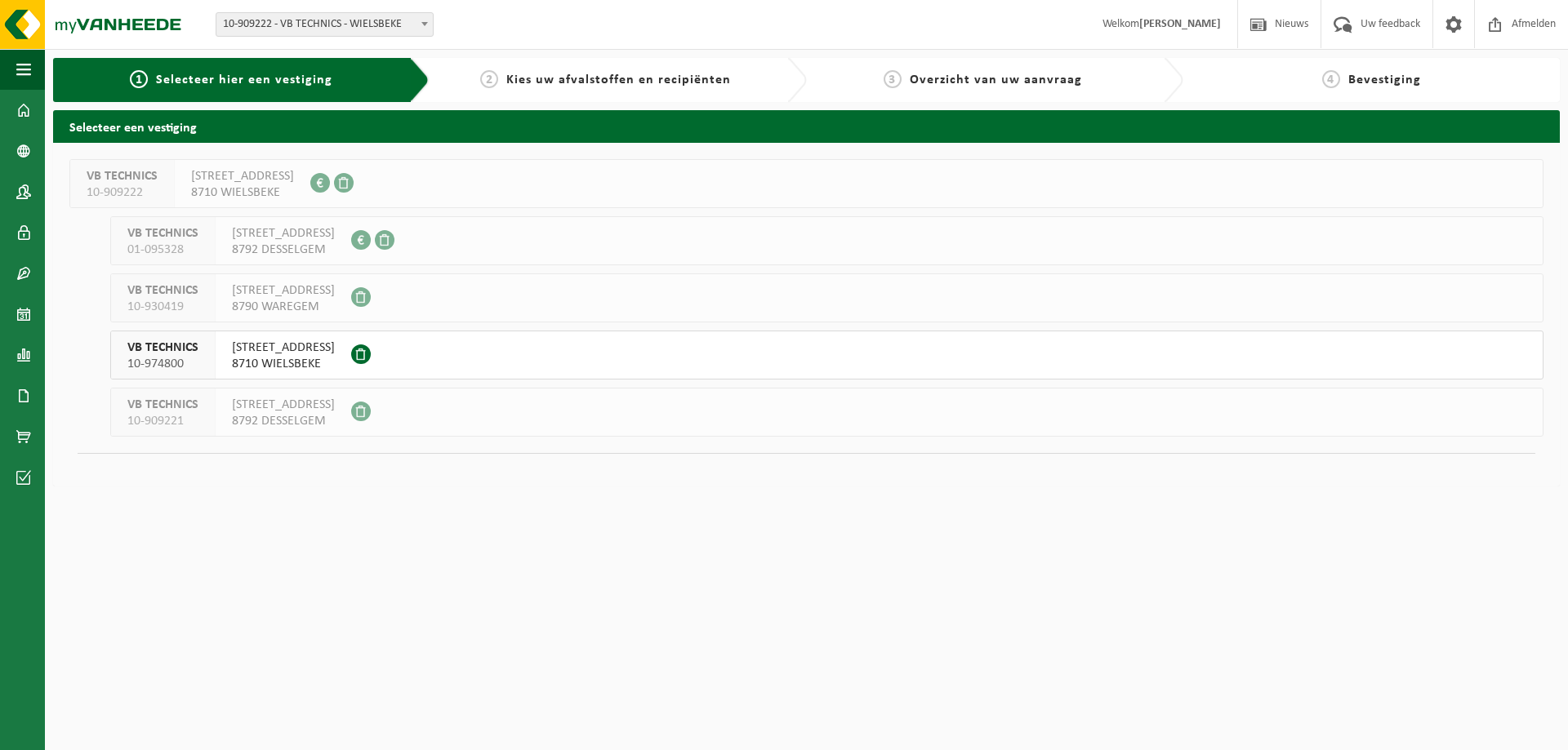
click at [316, 349] on span "WAKKENSTEENWEG 156" at bounding box center [283, 347] width 103 height 16
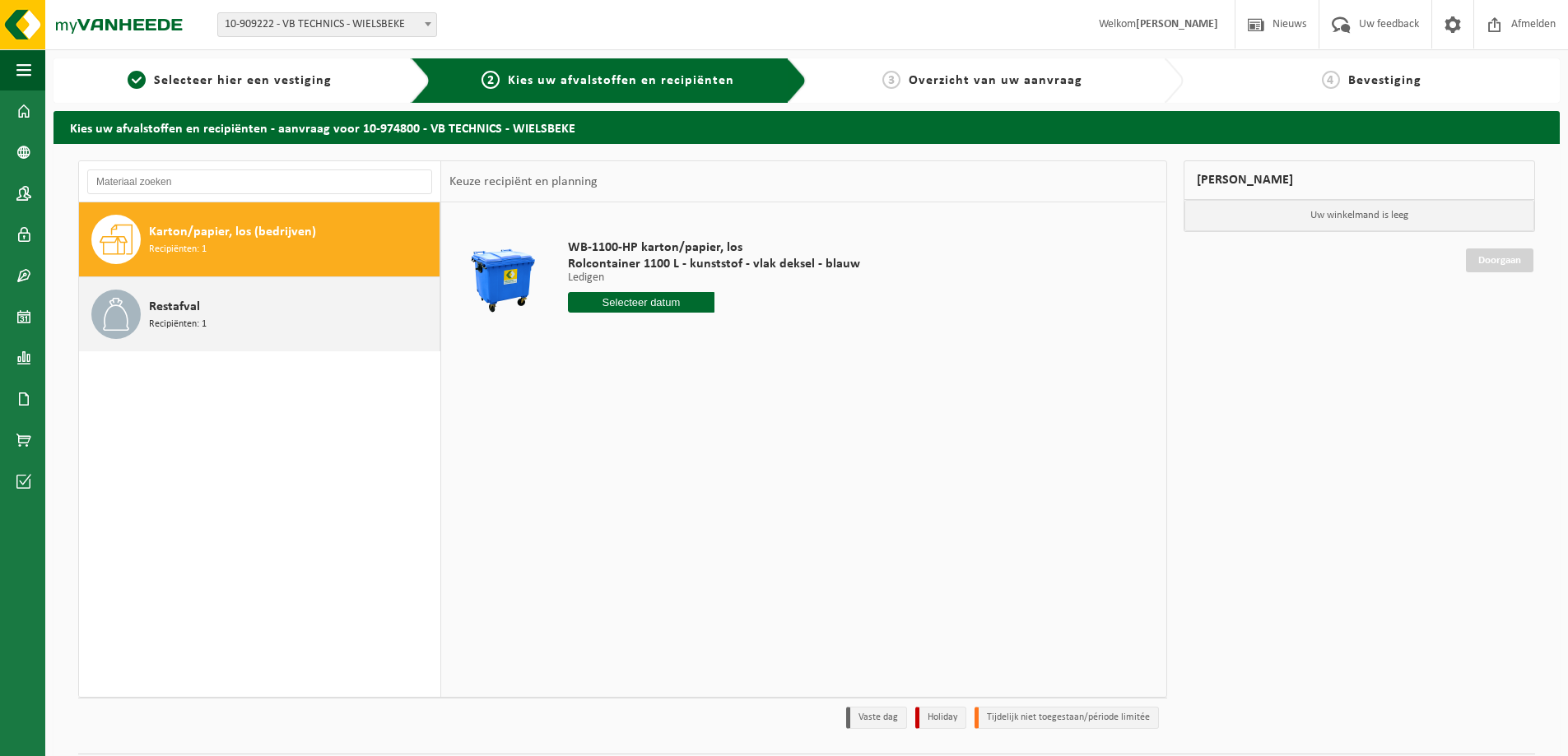
click at [185, 310] on span "Restafval" at bounding box center [175, 307] width 51 height 20
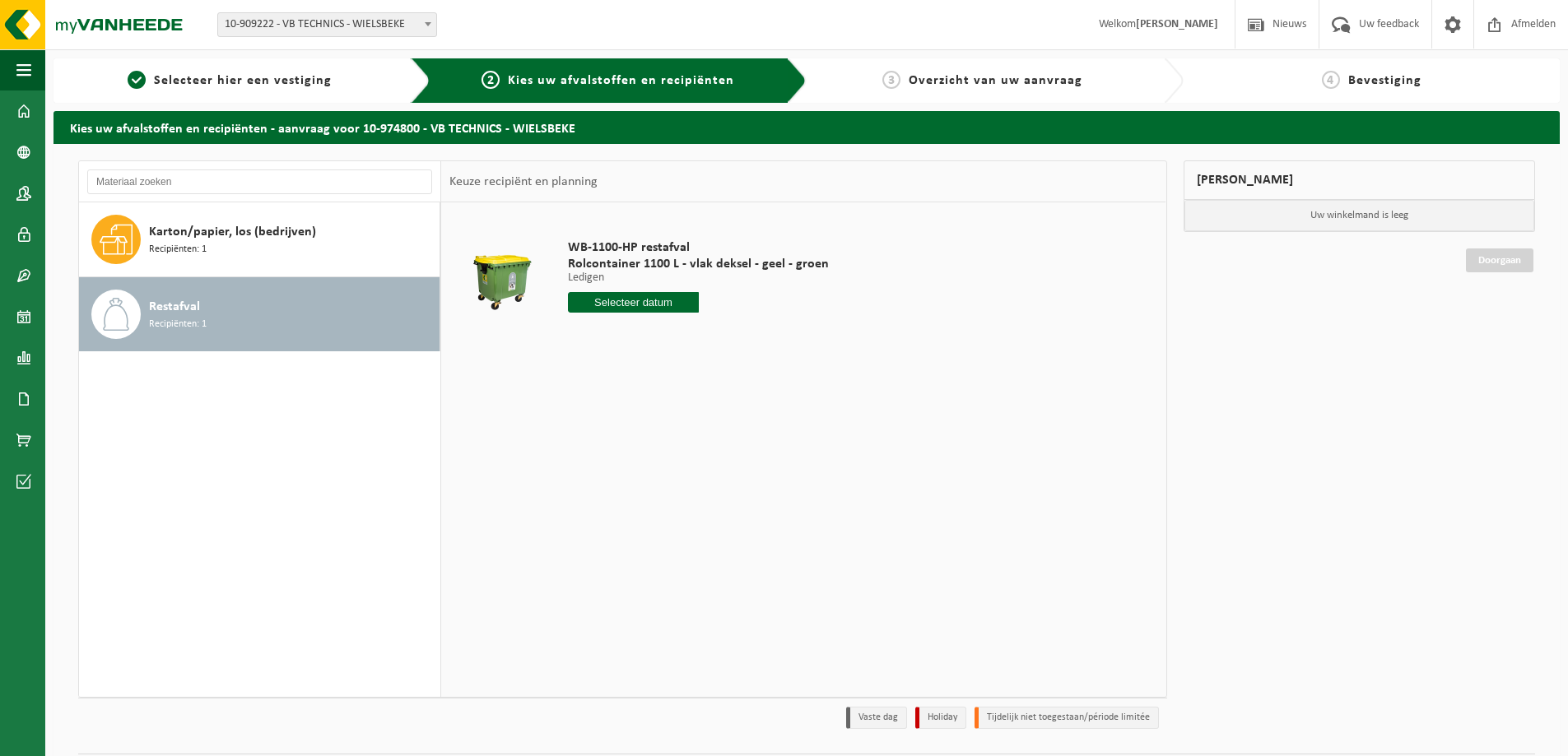
click at [596, 296] on input "text" at bounding box center [633, 302] width 131 height 21
click at [644, 432] on div "10" at bounding box center [641, 422] width 29 height 26
type input "Van 2025-09-10"
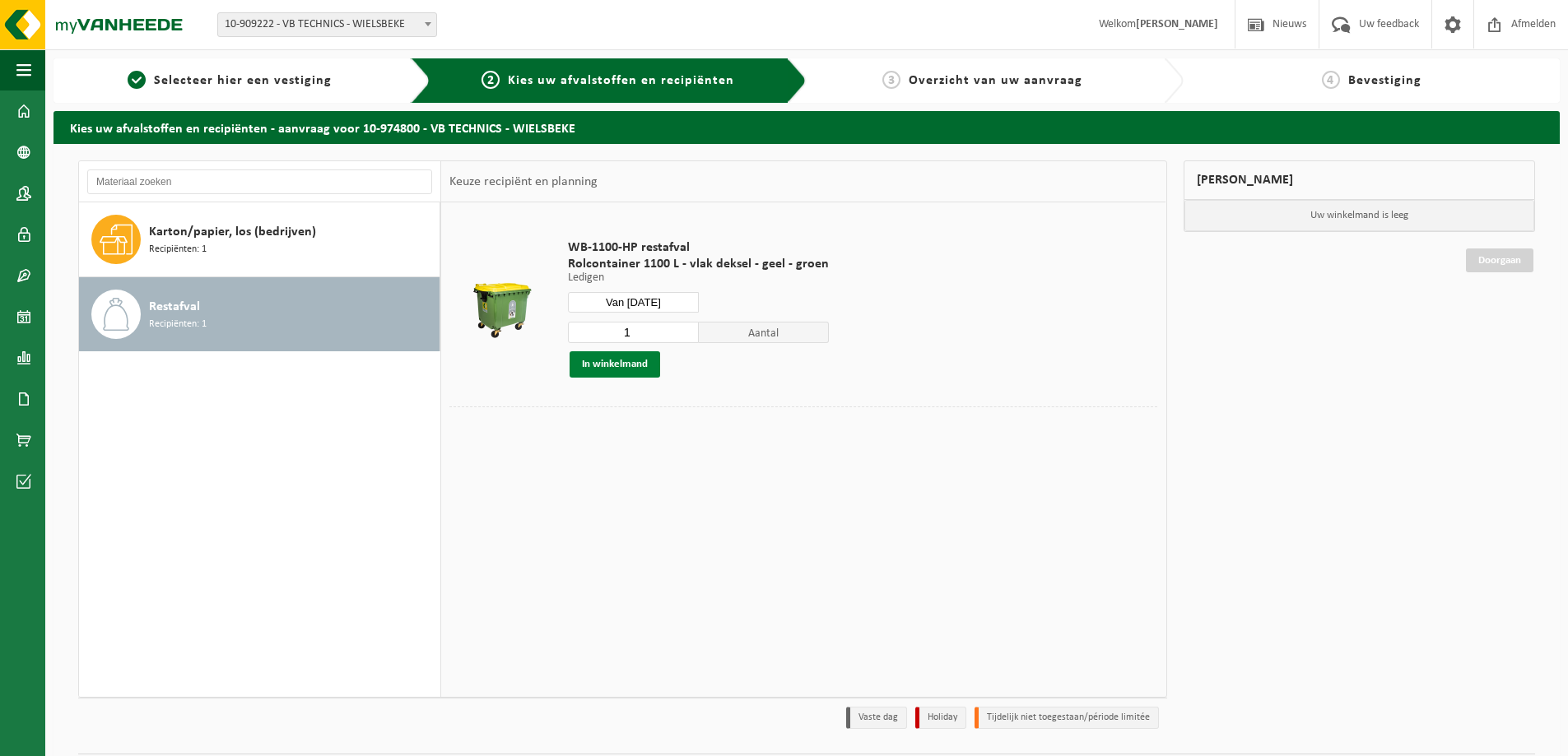
click at [635, 367] on button "In winkelmand" at bounding box center [615, 364] width 91 height 26
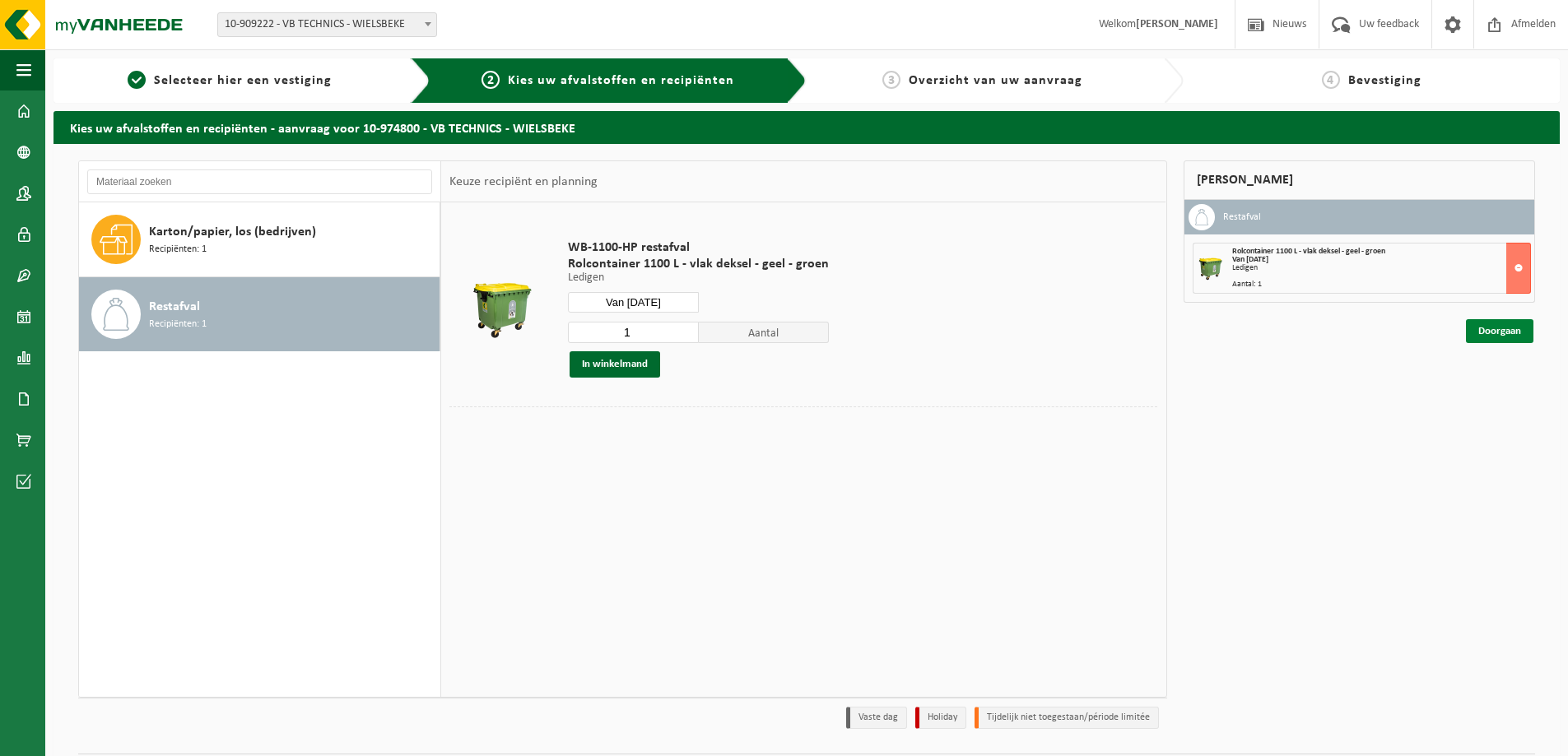
click at [1504, 330] on link "Doorgaan" at bounding box center [1500, 331] width 68 height 24
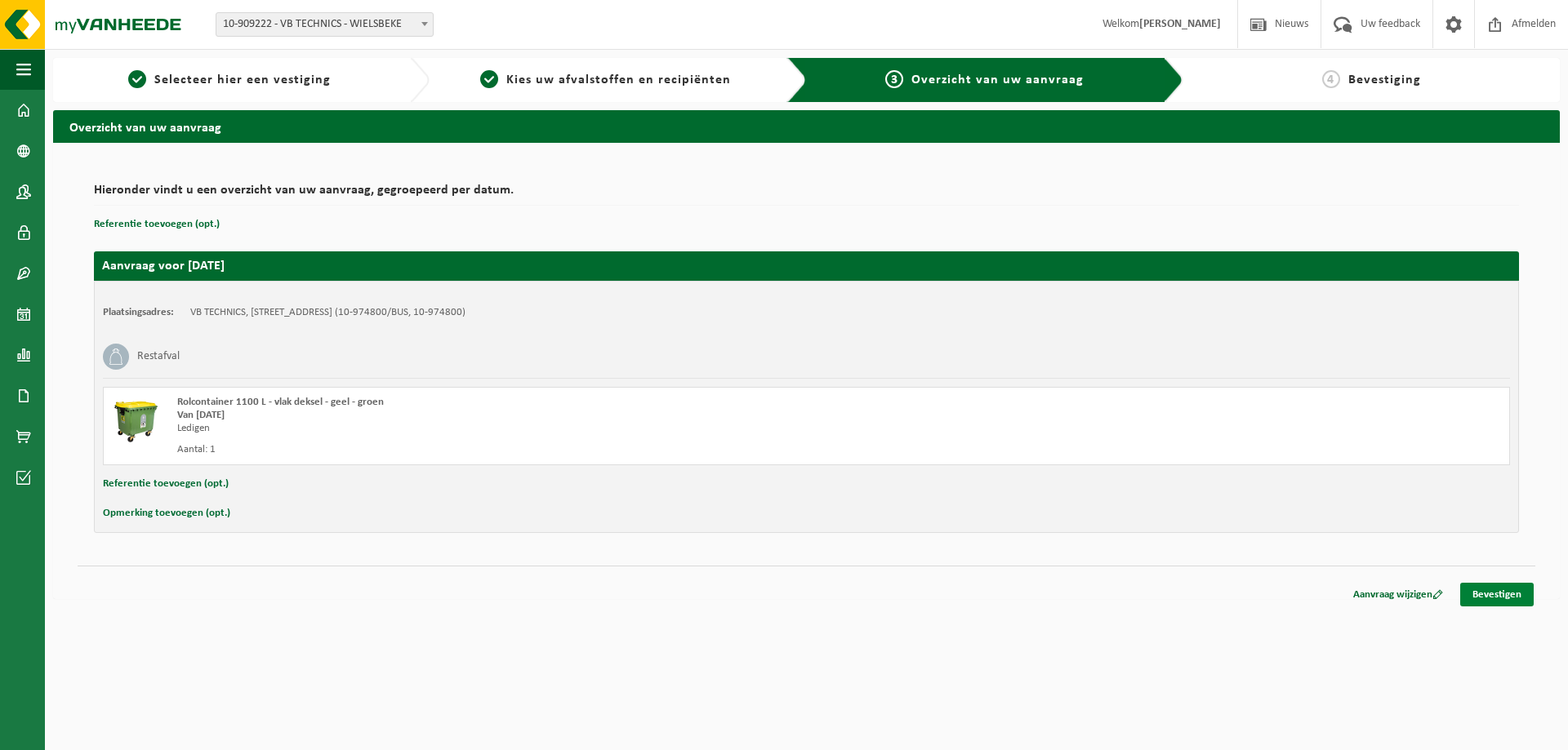
click at [1485, 589] on link "Bevestigen" at bounding box center [1497, 595] width 73 height 24
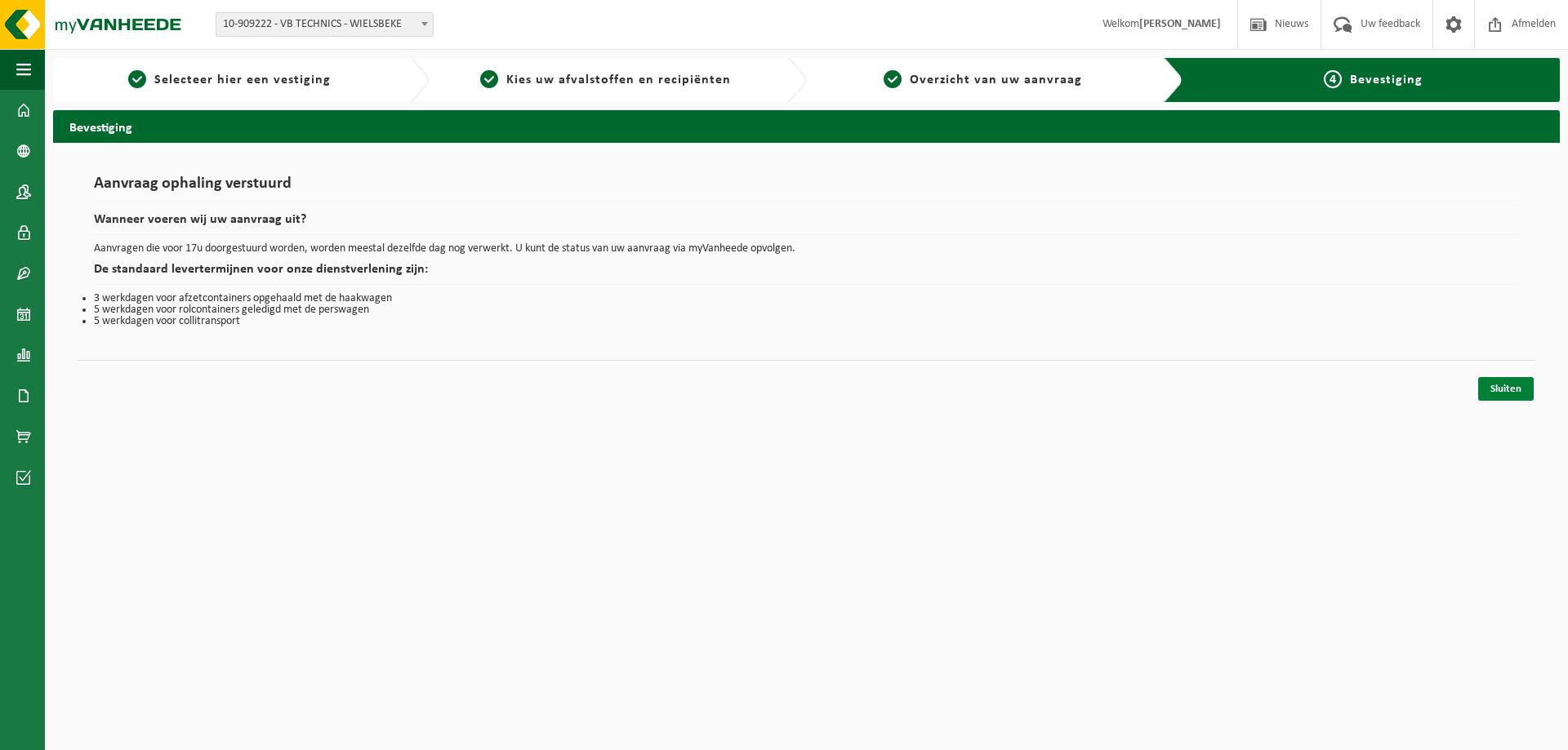
click at [1508, 394] on link "Sluiten" at bounding box center [1505, 389] width 55 height 24
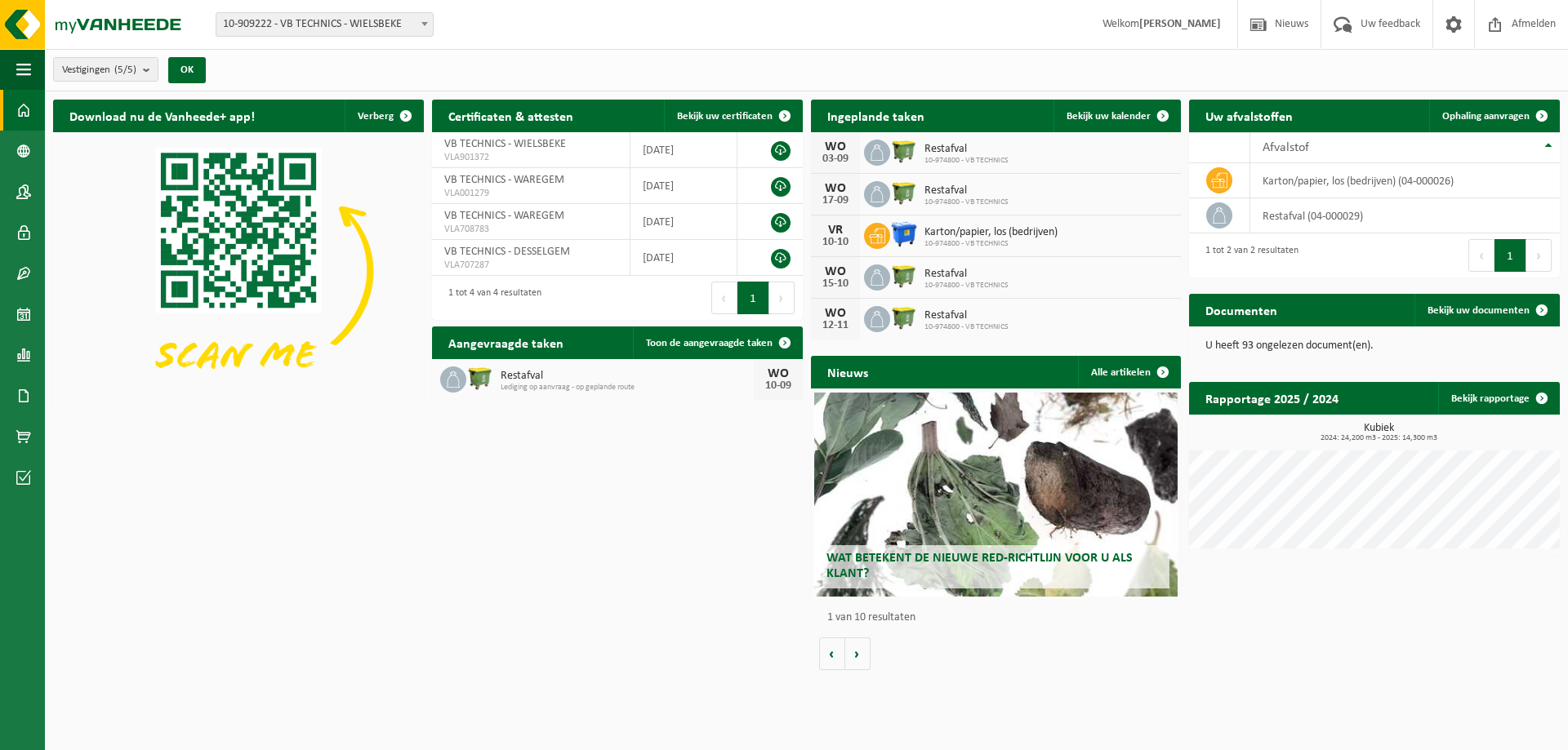
click at [1075, 146] on div "WO 03-09 Restafval 10-974800 - VB TECHNICS" at bounding box center [996, 153] width 371 height 42
